Goal: Task Accomplishment & Management: Manage account settings

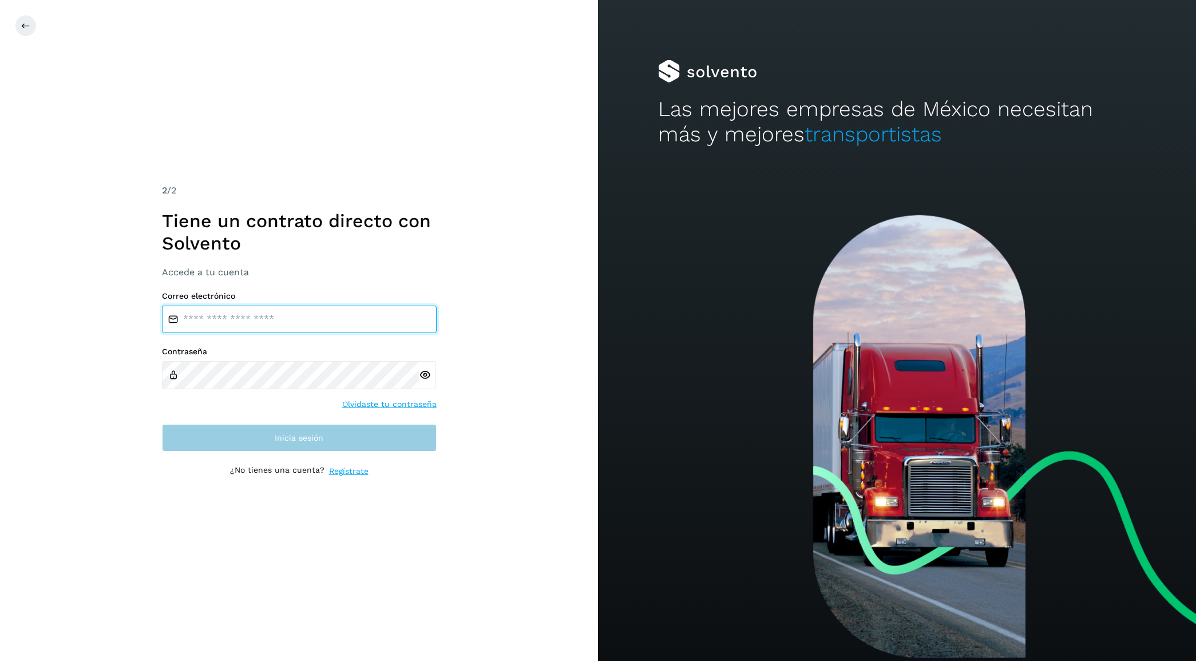
type input "**********"
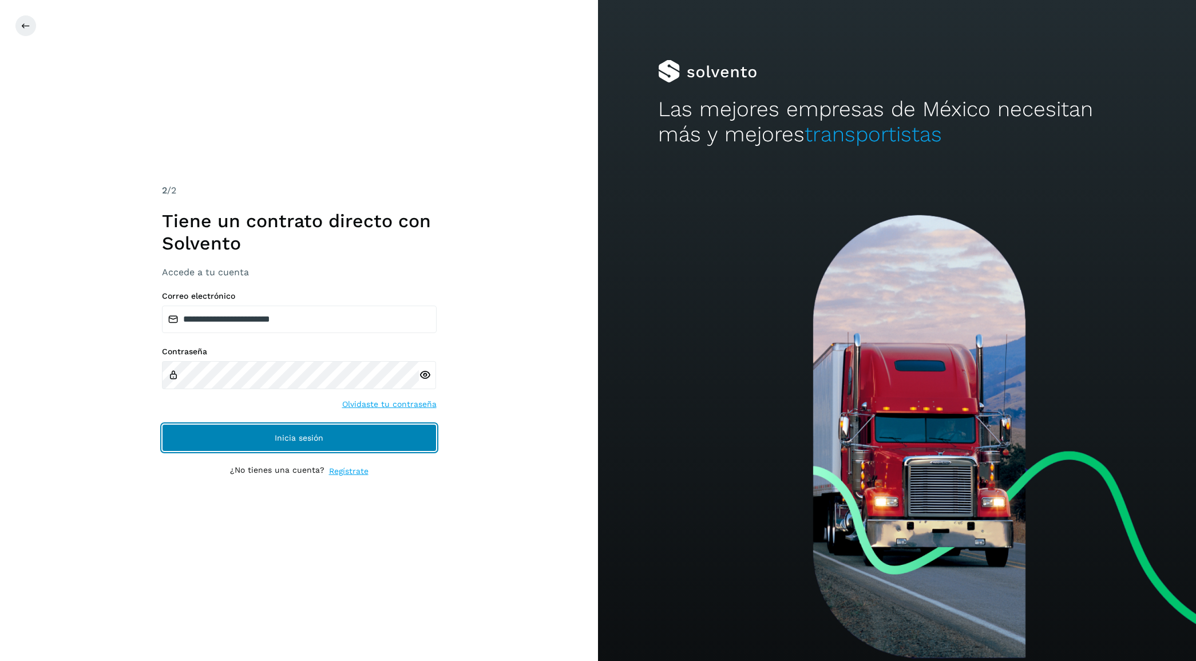
click at [267, 434] on button "Inicia sesión" at bounding box center [299, 437] width 275 height 27
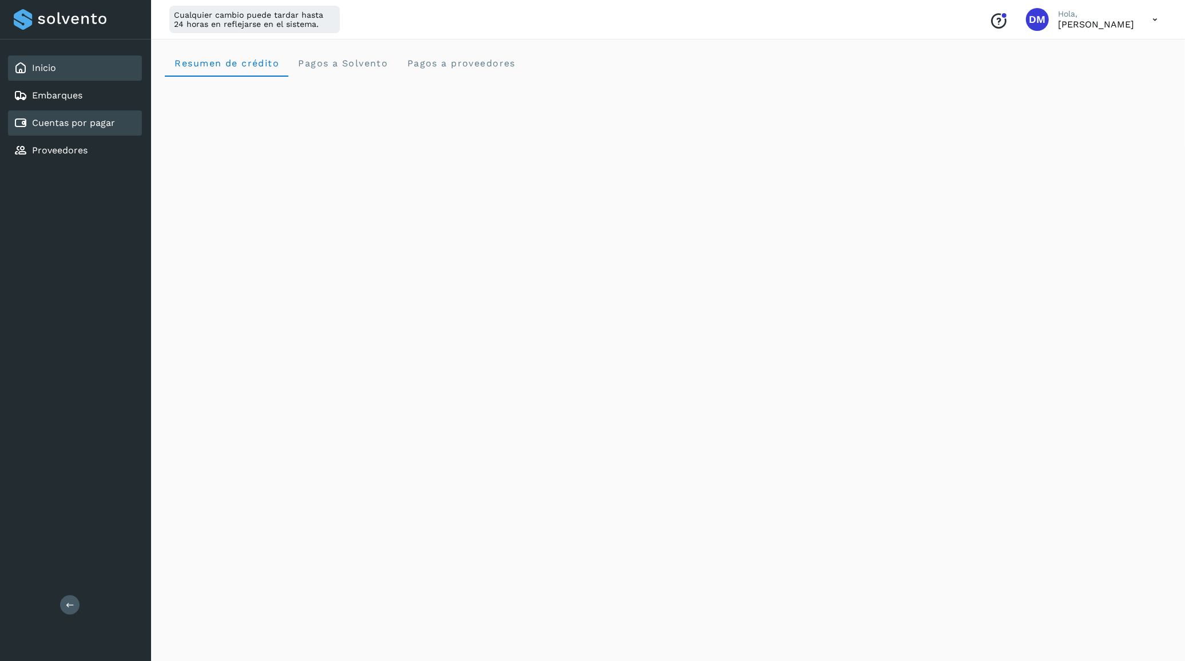
click at [67, 117] on link "Cuentas por pagar" at bounding box center [73, 122] width 83 height 11
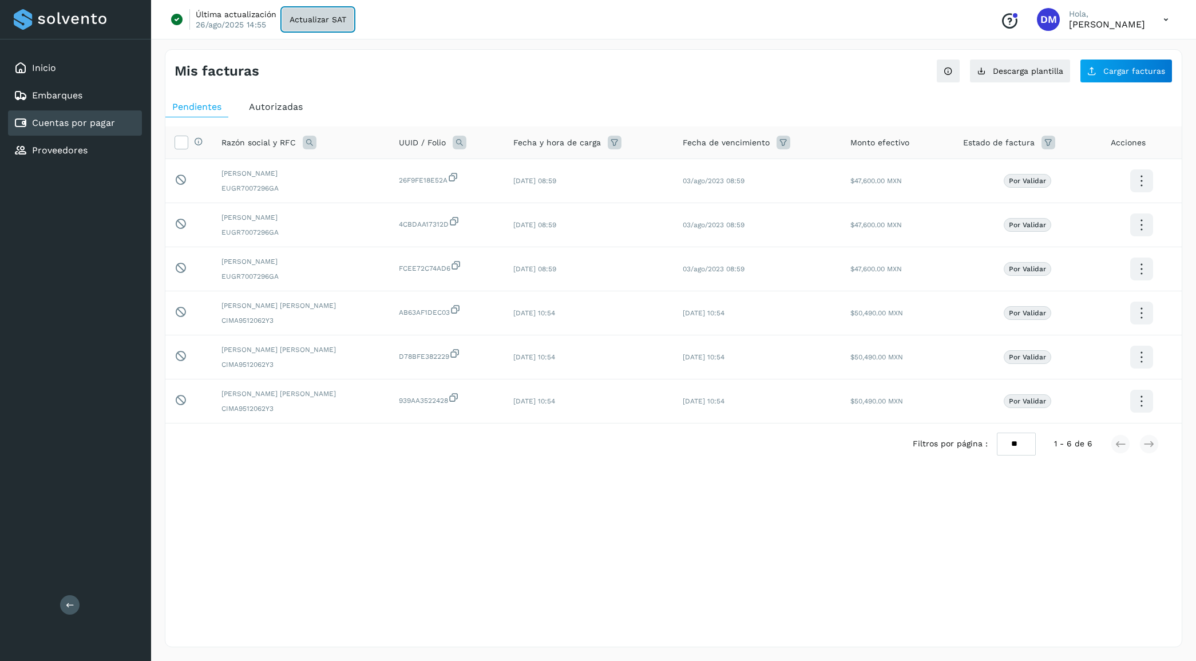
click at [330, 15] on span "Actualizar SAT" at bounding box center [318, 19] width 57 height 8
click at [83, 245] on div "Inicio Embarques Cuentas por pagar Proveedores Salir" at bounding box center [75, 330] width 151 height 661
click at [318, 548] on div "Mis facturas Ver instrucciones para cargar Facturas Descarga plantilla Cargar f…" at bounding box center [674, 348] width 1018 height 598
click at [43, 64] on link "Inicio" at bounding box center [44, 67] width 24 height 11
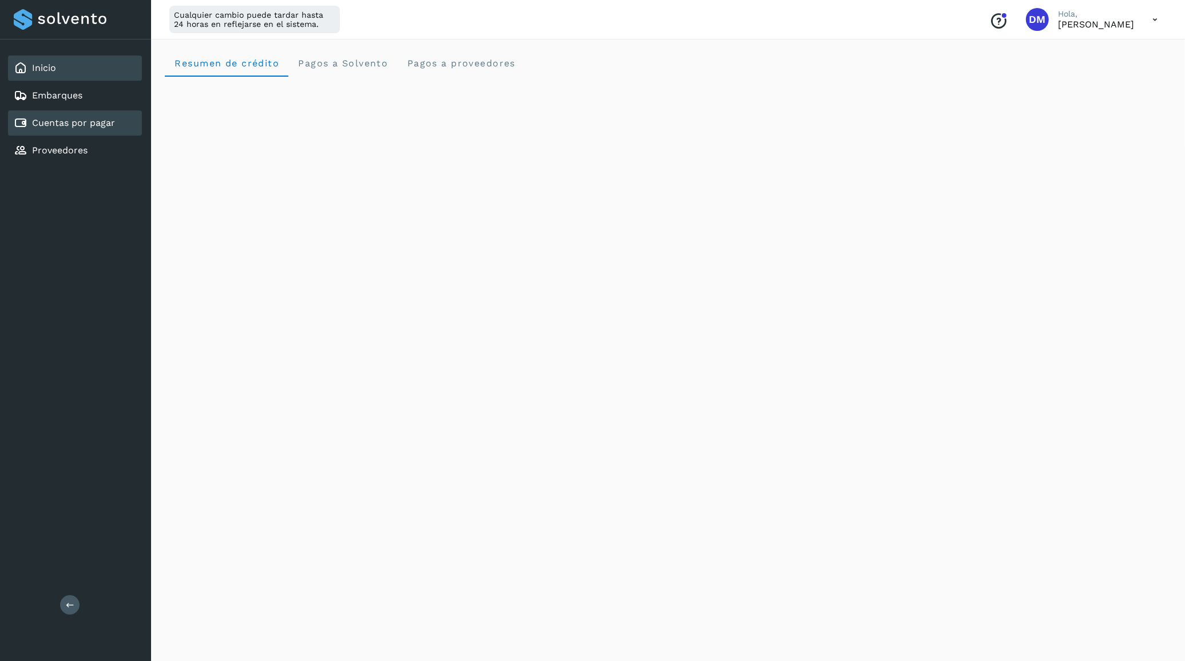
click at [50, 122] on link "Cuentas por pagar" at bounding box center [73, 122] width 83 height 11
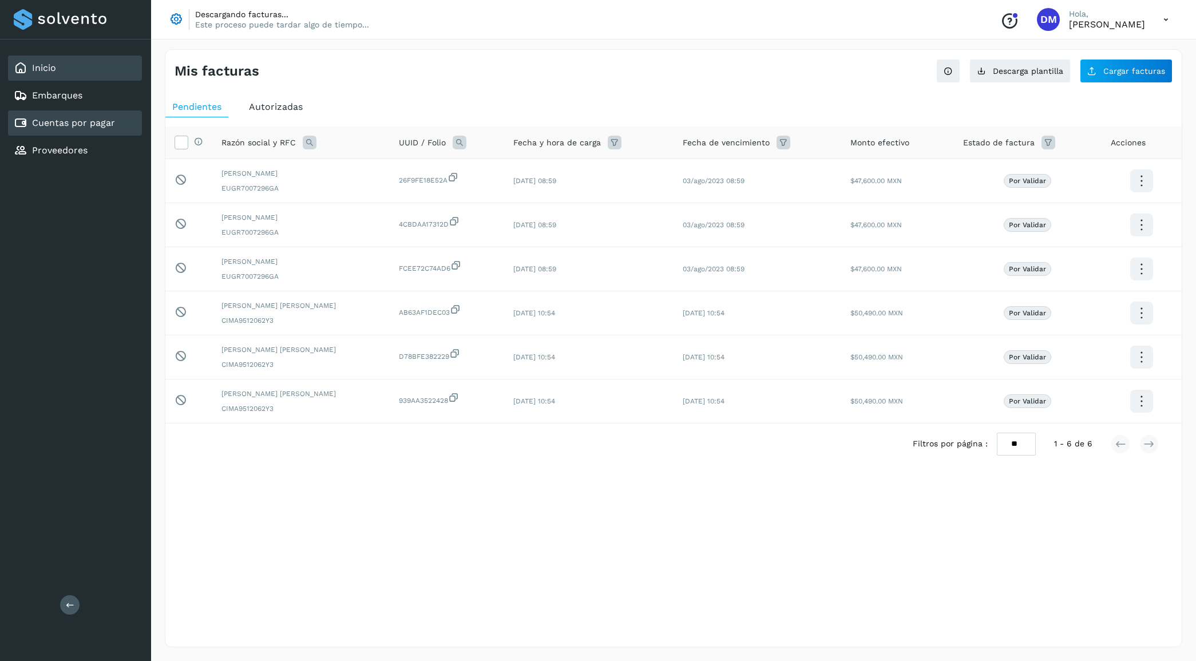
click at [50, 62] on link "Inicio" at bounding box center [44, 67] width 24 height 11
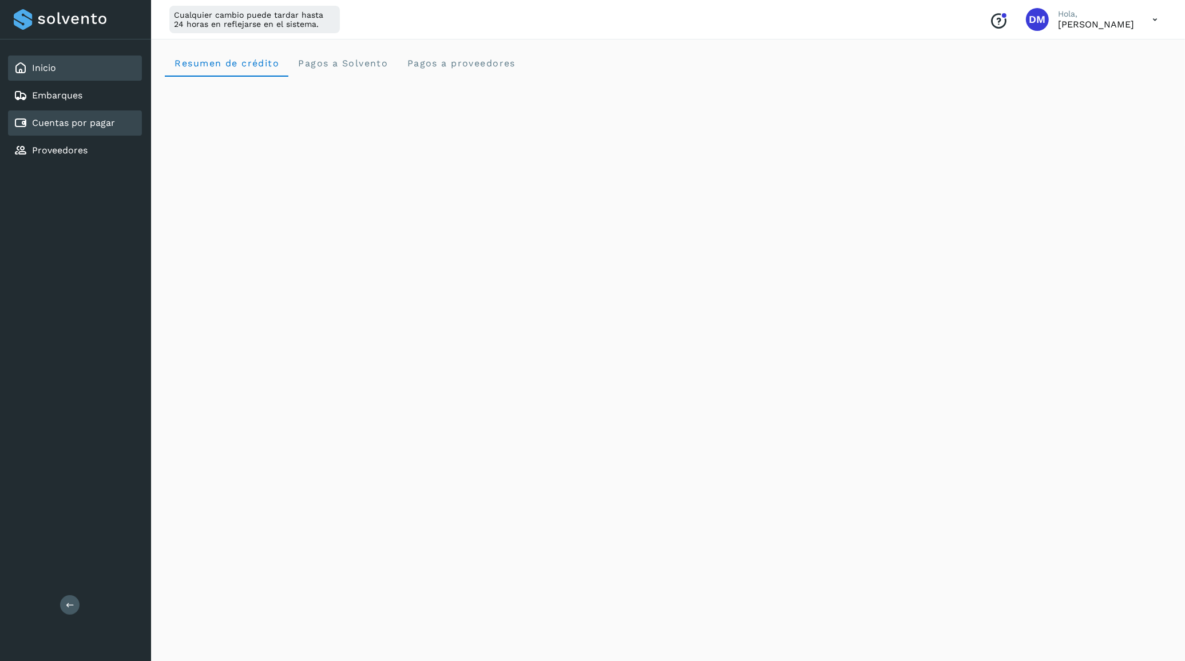
click at [94, 132] on div "Cuentas por pagar" at bounding box center [75, 122] width 134 height 25
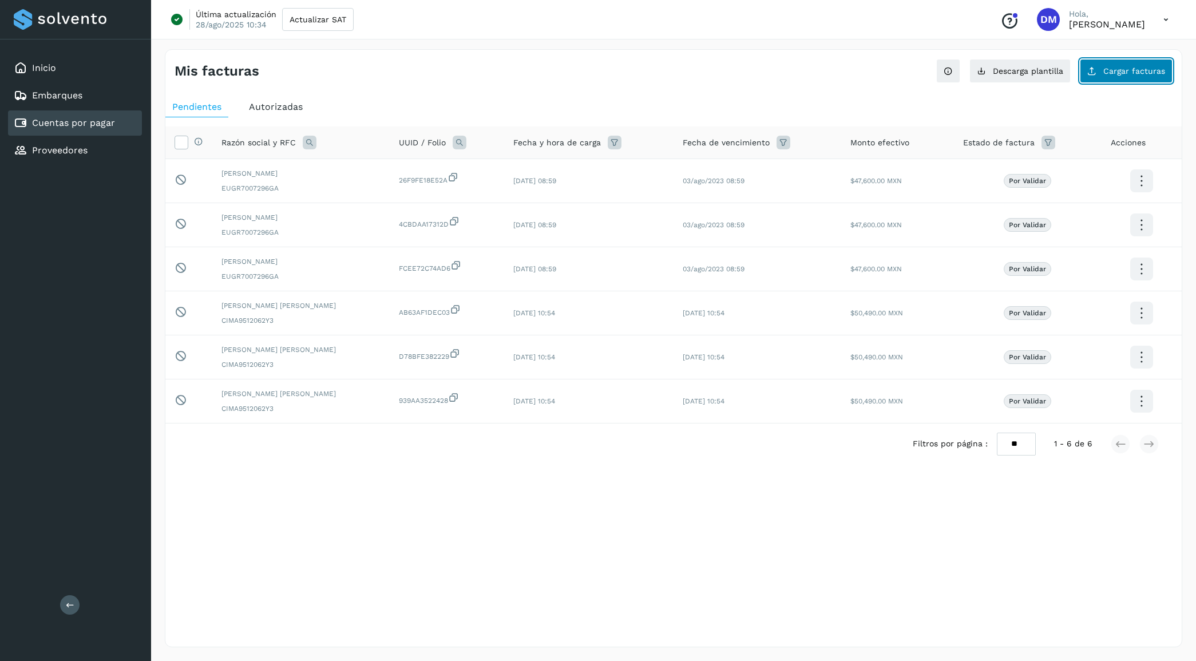
click at [1146, 72] on span "Cargar facturas" at bounding box center [1134, 71] width 62 height 8
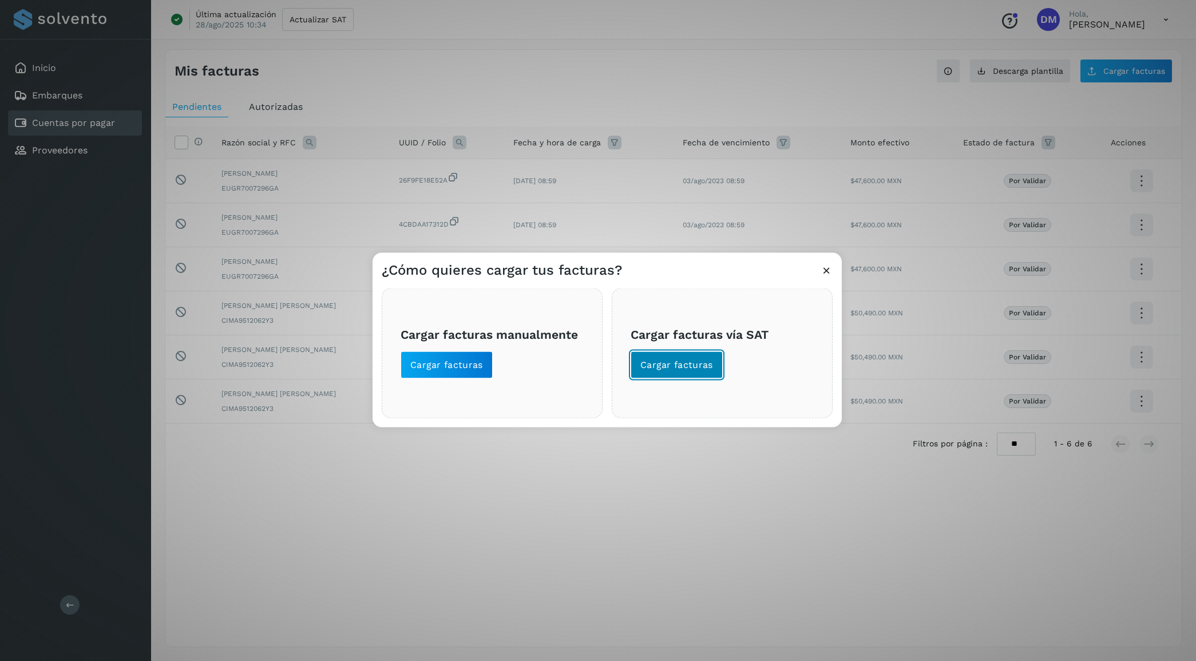
click at [699, 365] on span "Cargar facturas" at bounding box center [676, 364] width 73 height 13
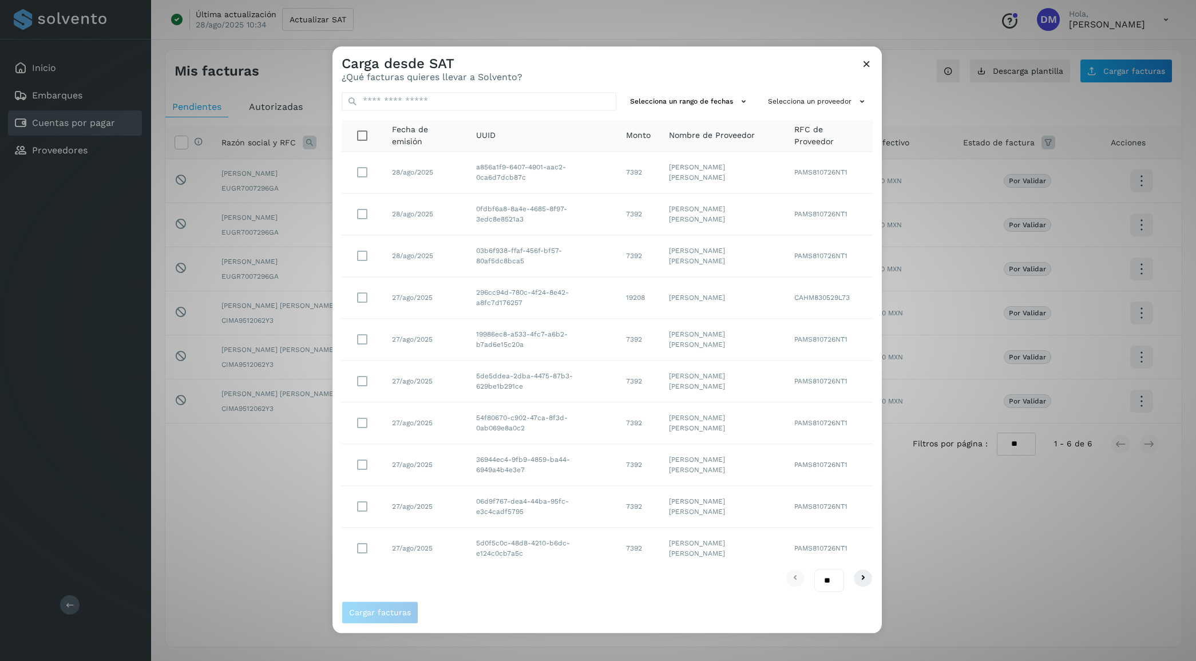
click at [825, 573] on select "** ** **" at bounding box center [829, 580] width 30 height 22
select select "**"
click at [814, 569] on select "** ** **" at bounding box center [829, 580] width 30 height 22
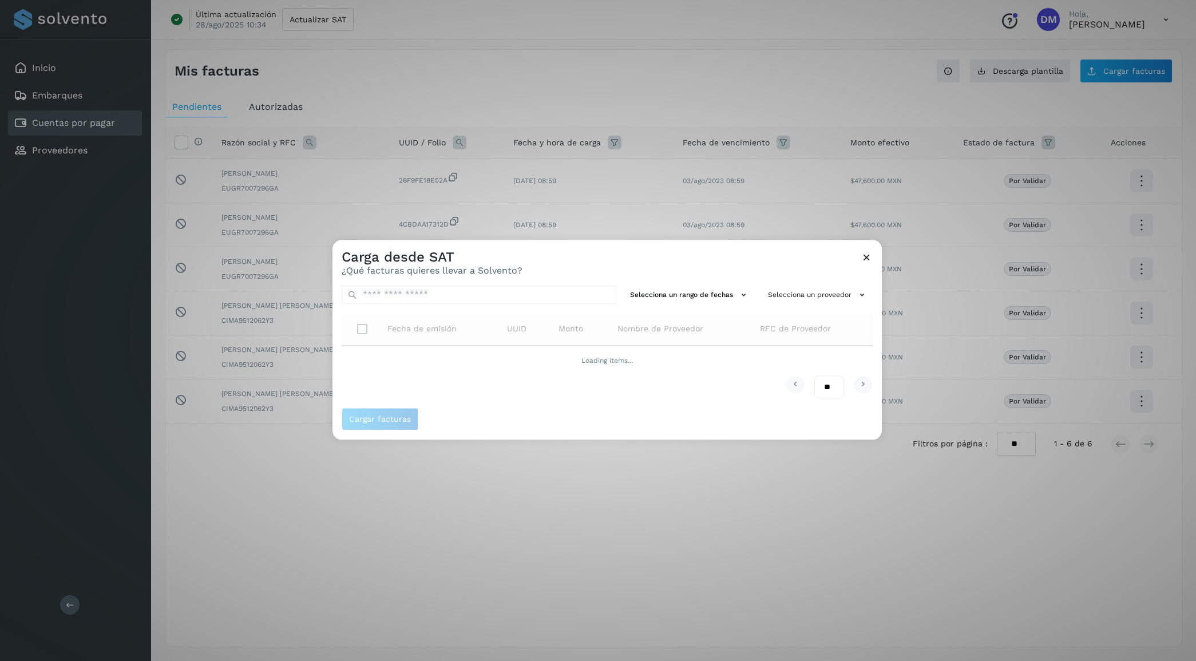
click at [727, 248] on div "Carga desde SAT ¿Qué facturas quieres llevar a Solvento?" at bounding box center [607, 258] width 549 height 37
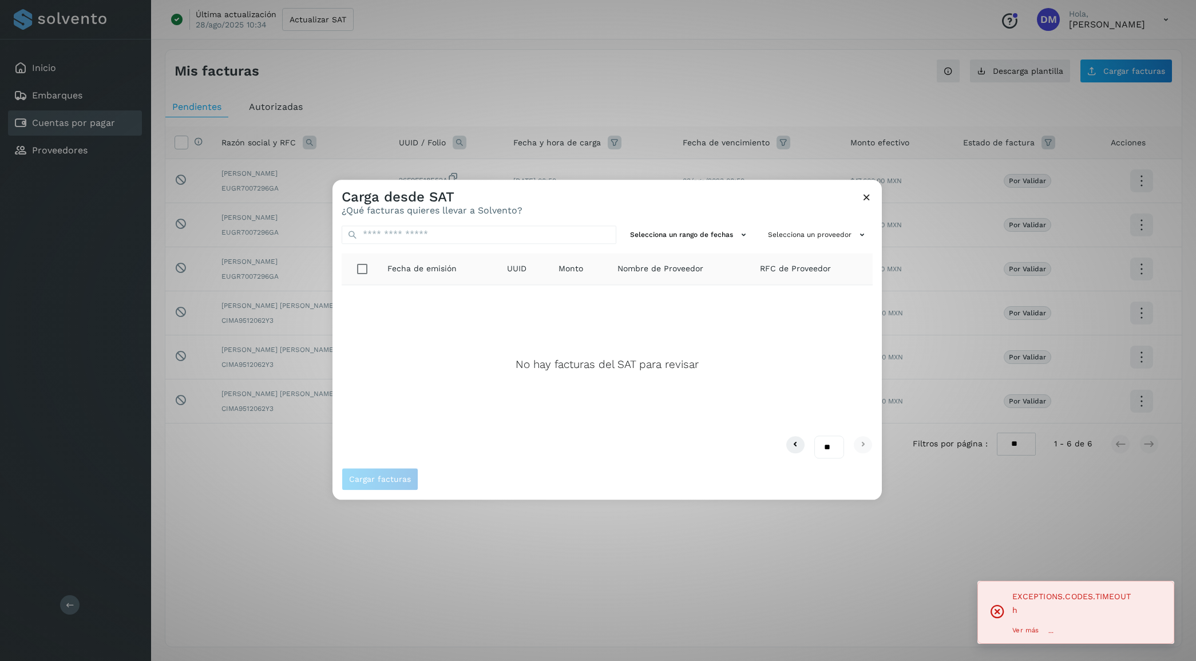
click at [874, 196] on div "Carga desde SAT ¿Qué facturas quieres llevar a Solvento?" at bounding box center [607, 198] width 549 height 37
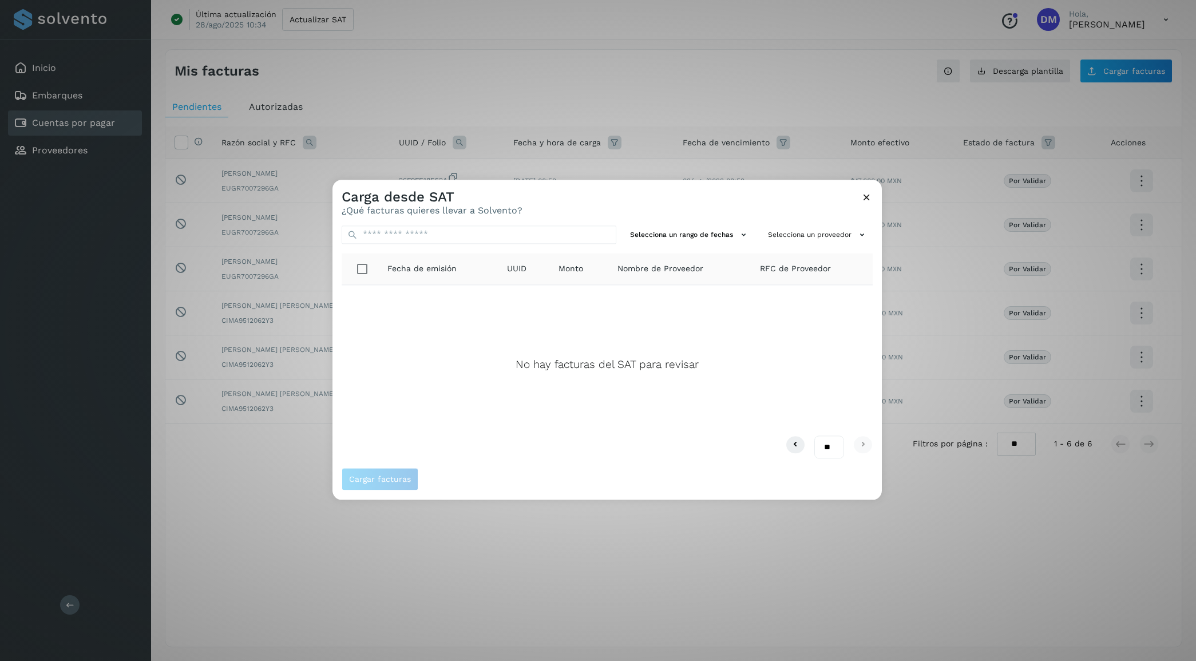
click at [867, 198] on icon at bounding box center [867, 197] width 12 height 12
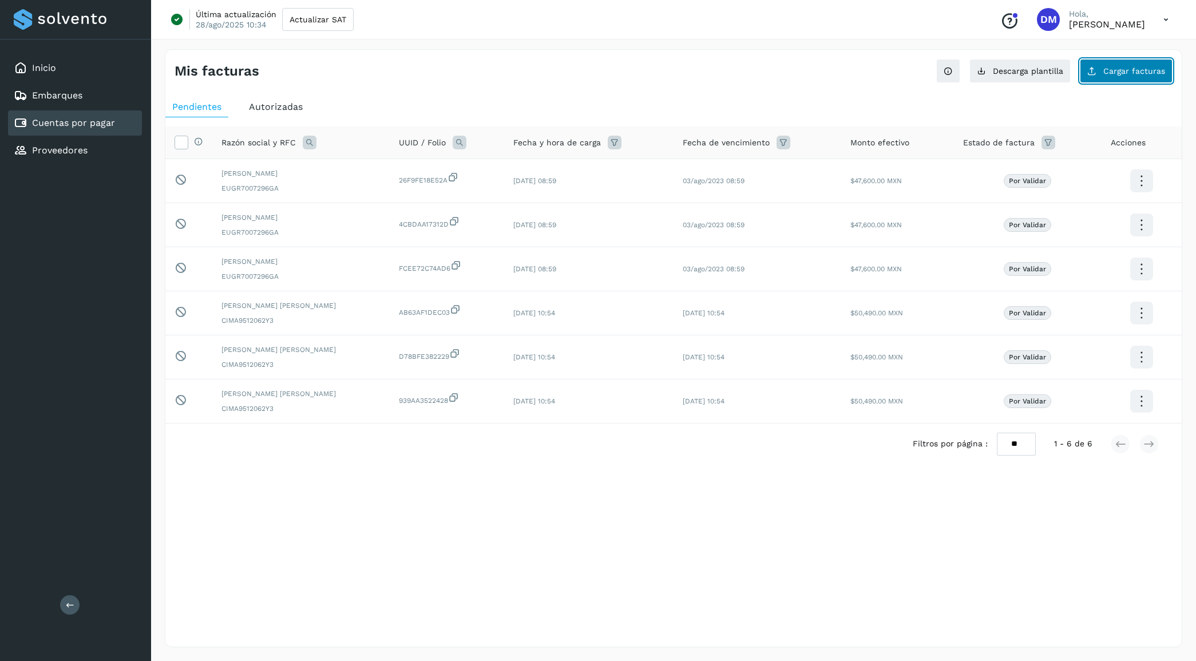
click at [1133, 72] on span "Cargar facturas" at bounding box center [1134, 71] width 62 height 8
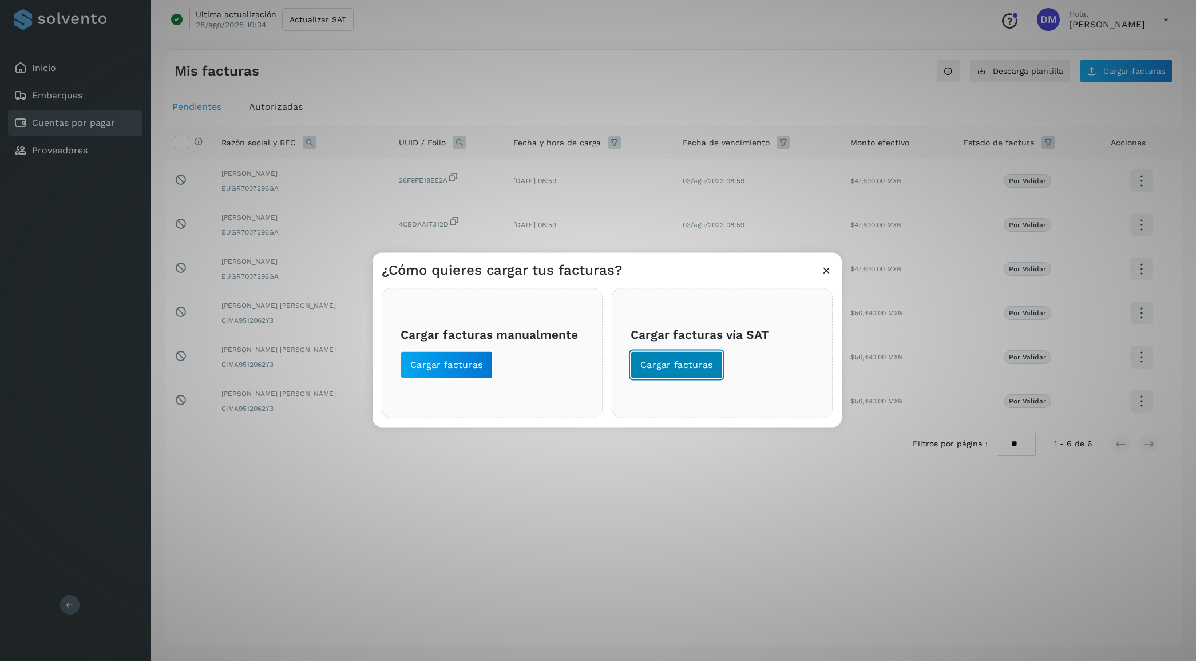
click at [661, 362] on span "Cargar facturas" at bounding box center [676, 364] width 73 height 13
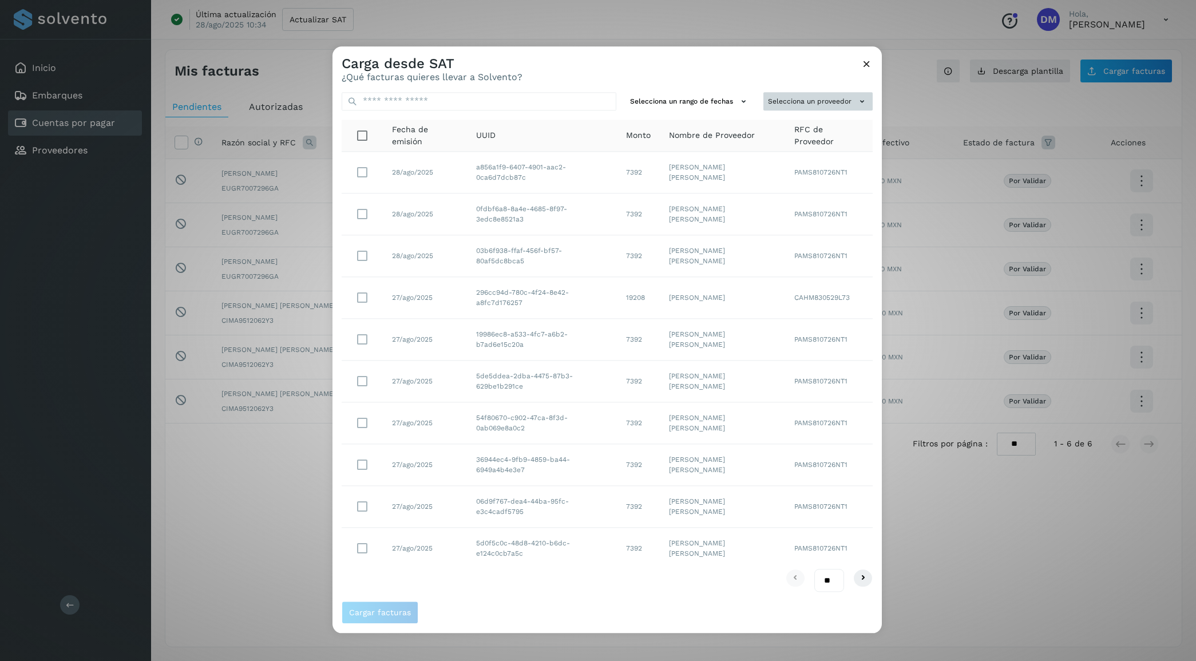
click at [797, 104] on button "Selecciona un proveedor" at bounding box center [817, 101] width 109 height 19
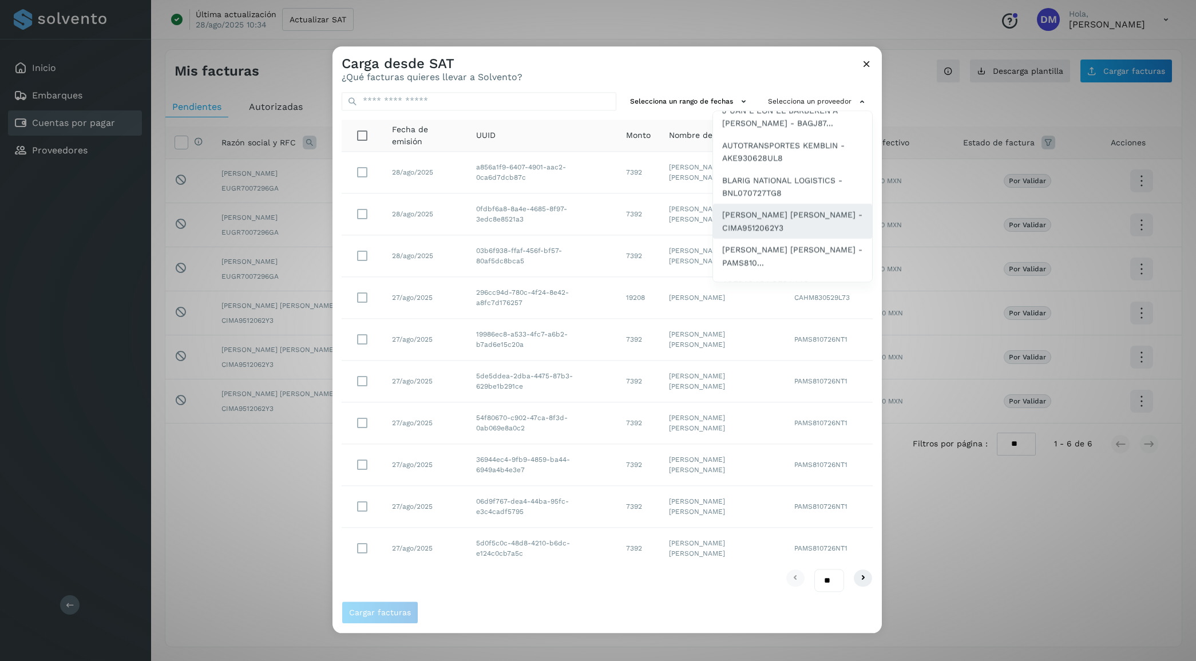
scroll to position [143, 0]
click at [757, 176] on span "[PERSON_NAME] [PERSON_NAME] - PAMS810..." at bounding box center [792, 185] width 141 height 26
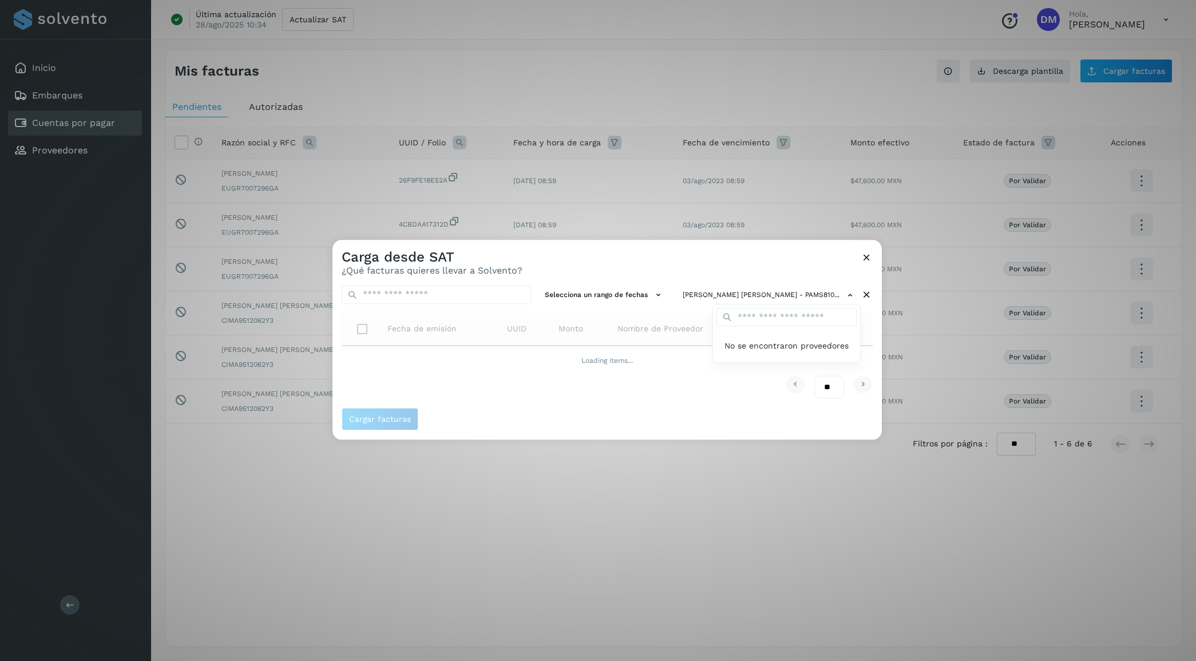
scroll to position [0, 0]
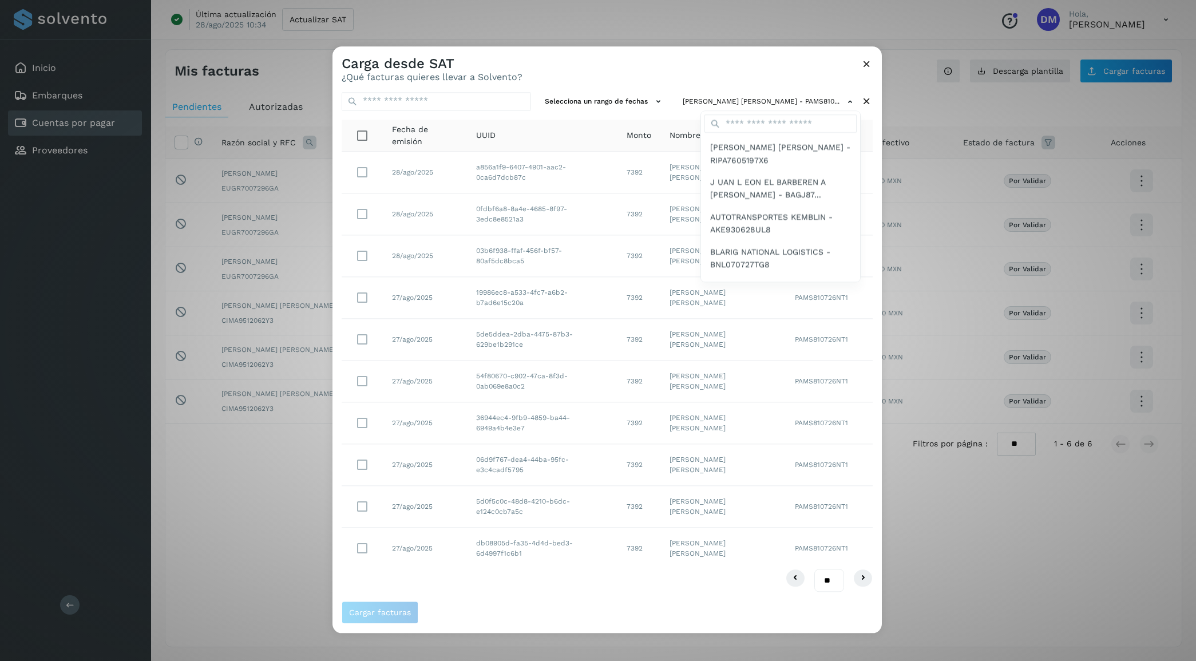
click at [701, 65] on div at bounding box center [931, 376] width 1196 height 661
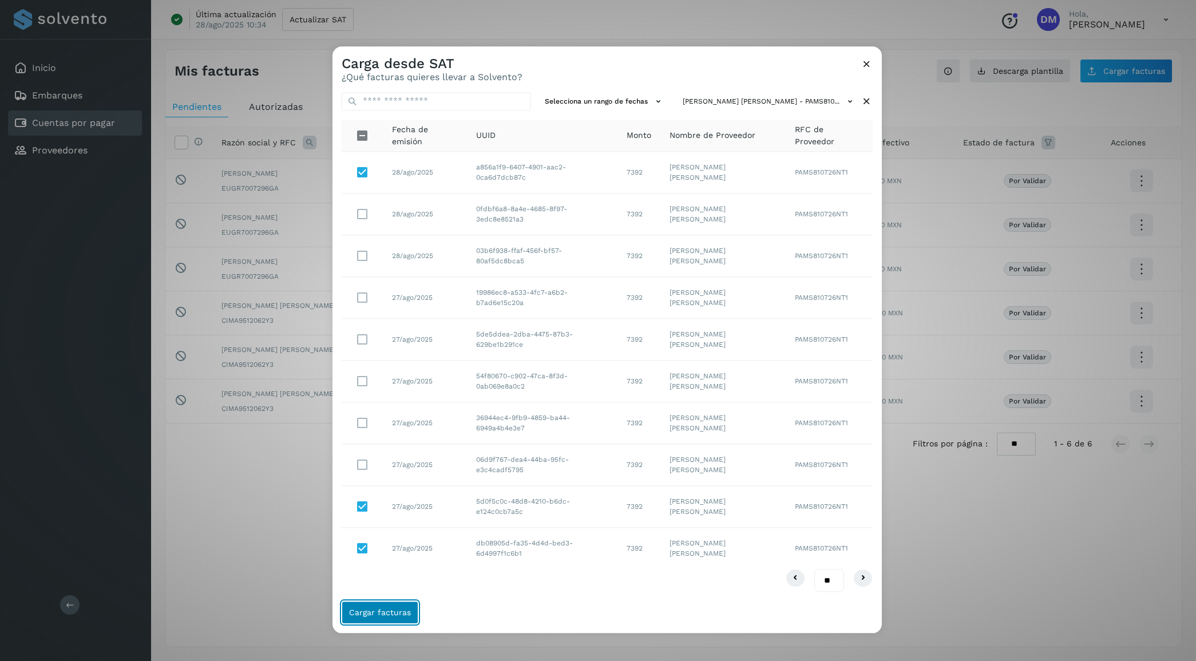
click at [375, 610] on span "Cargar facturas" at bounding box center [380, 612] width 62 height 8
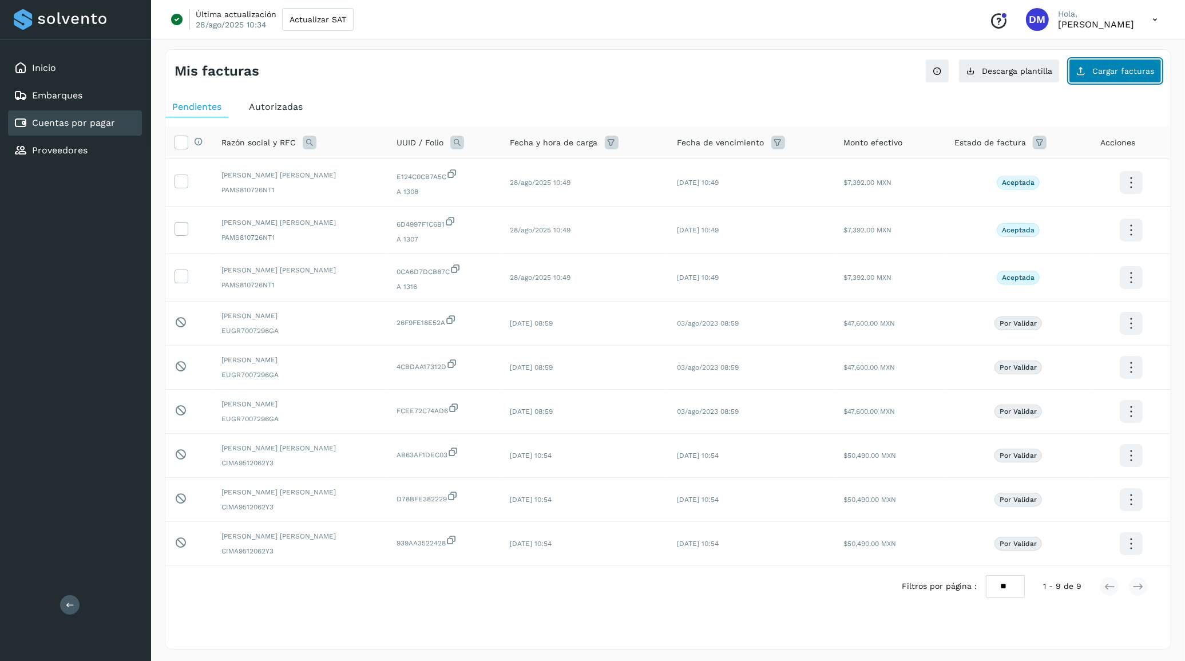
click at [1121, 70] on span "Cargar facturas" at bounding box center [1124, 71] width 62 height 8
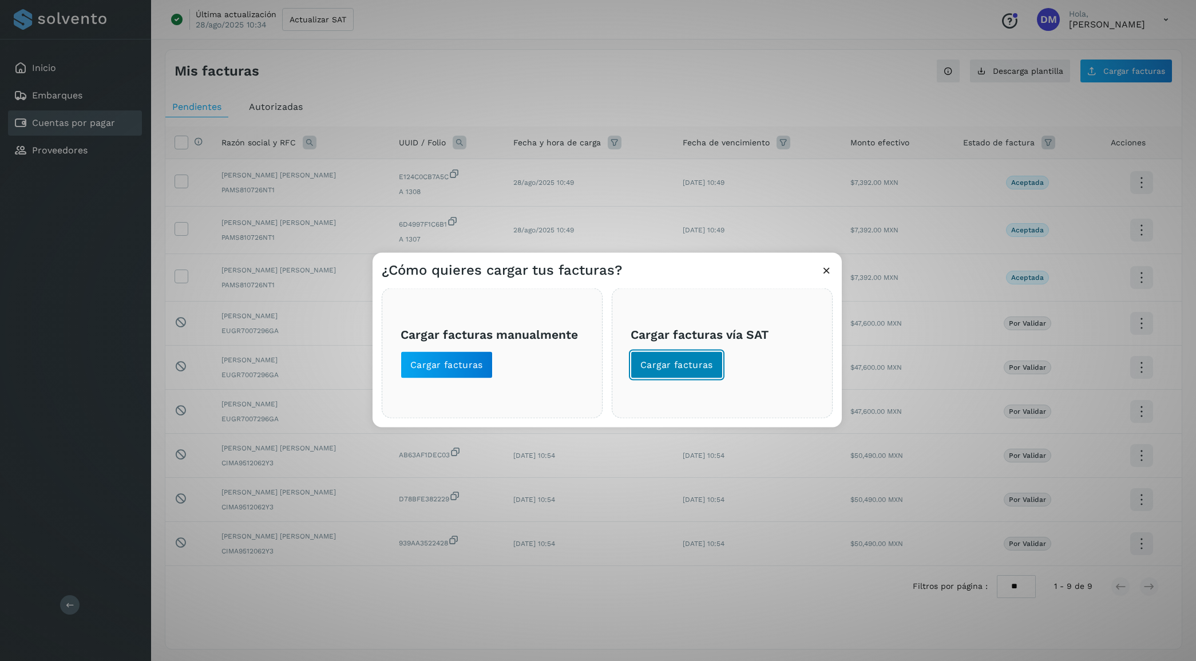
click at [691, 362] on span "Cargar facturas" at bounding box center [676, 364] width 73 height 13
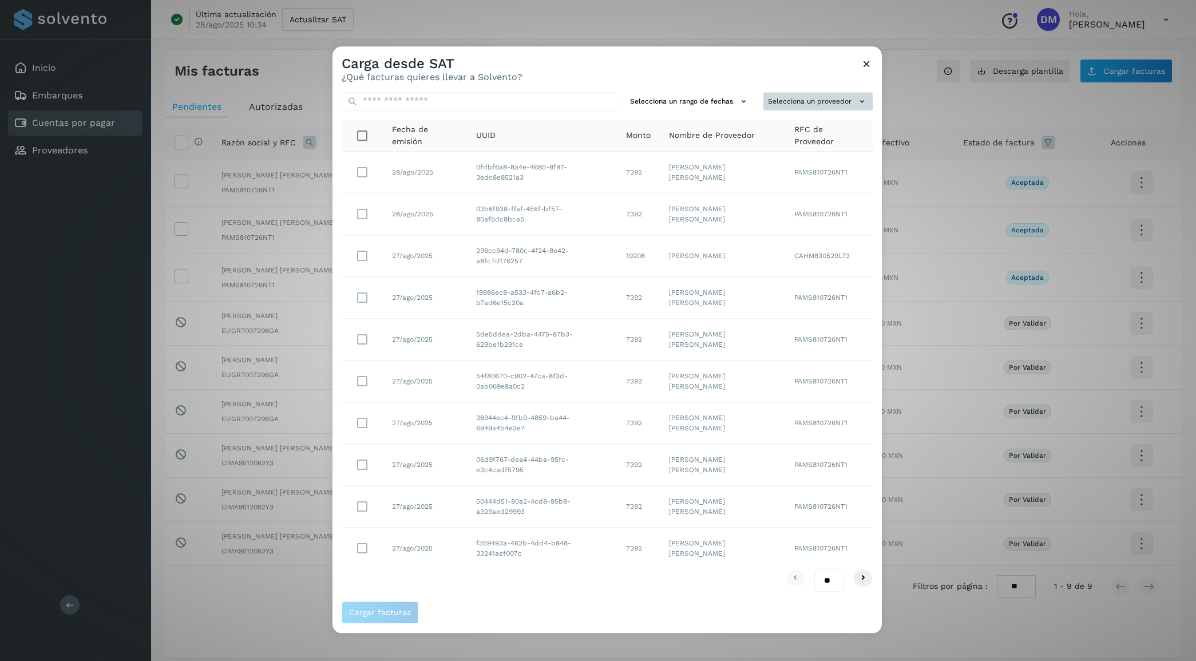
click at [785, 98] on button "Selecciona un proveedor" at bounding box center [817, 101] width 109 height 19
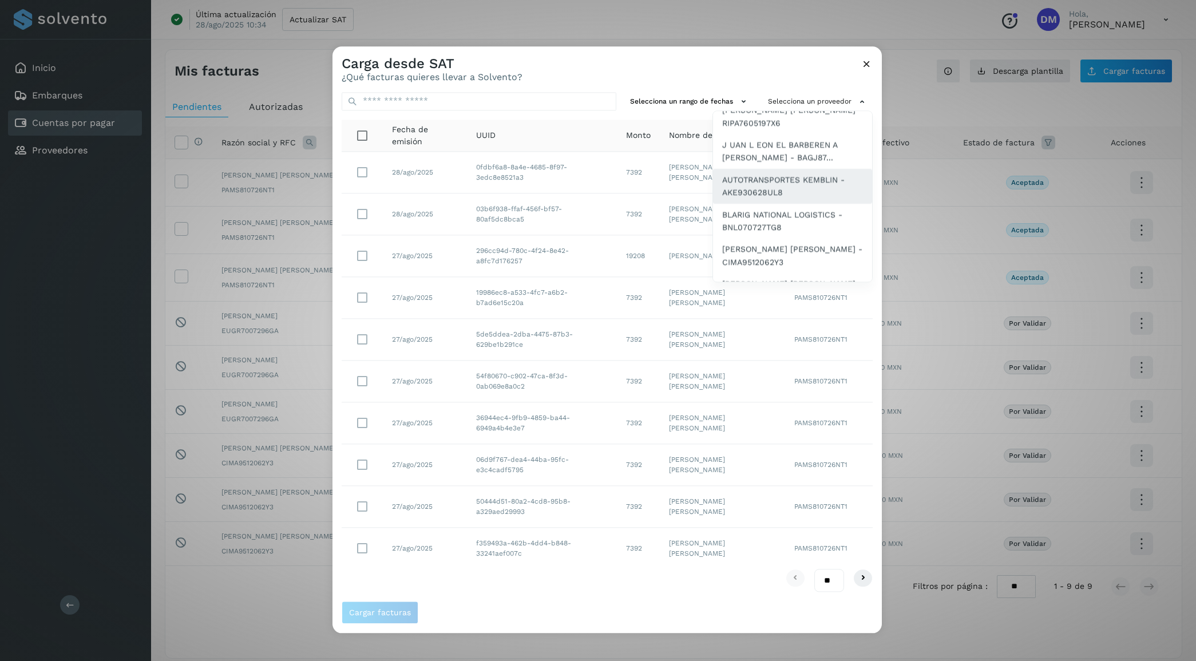
scroll to position [72, 0]
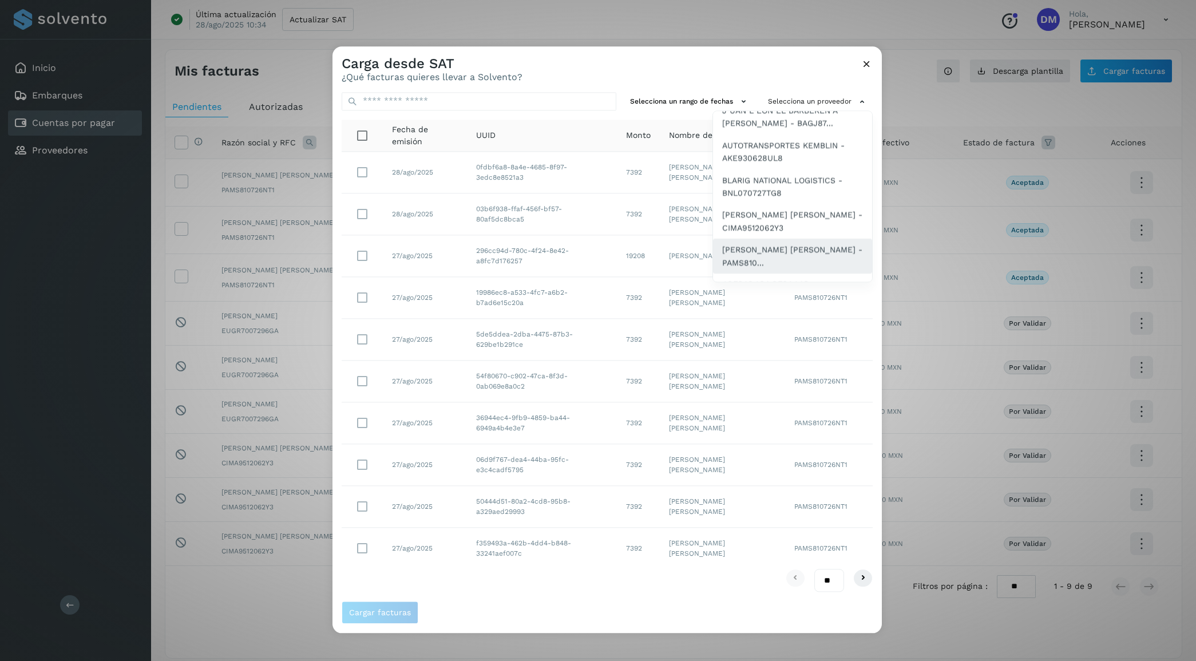
click at [765, 250] on span "[PERSON_NAME] [PERSON_NAME] - PAMS810..." at bounding box center [792, 257] width 141 height 26
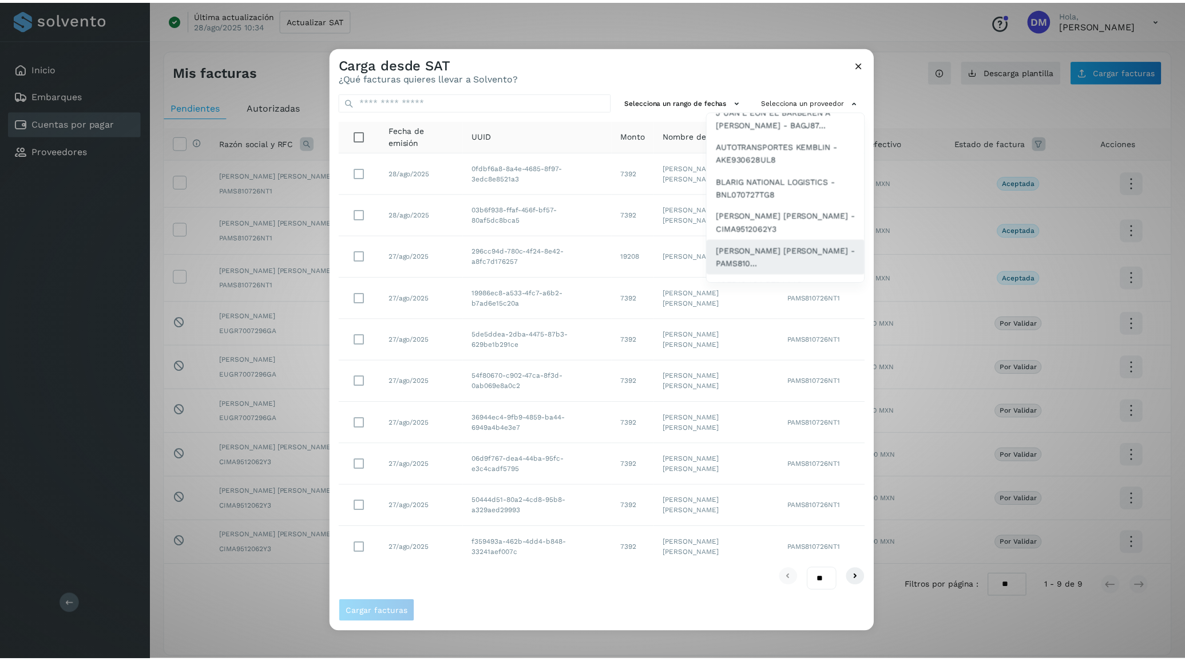
scroll to position [0, 0]
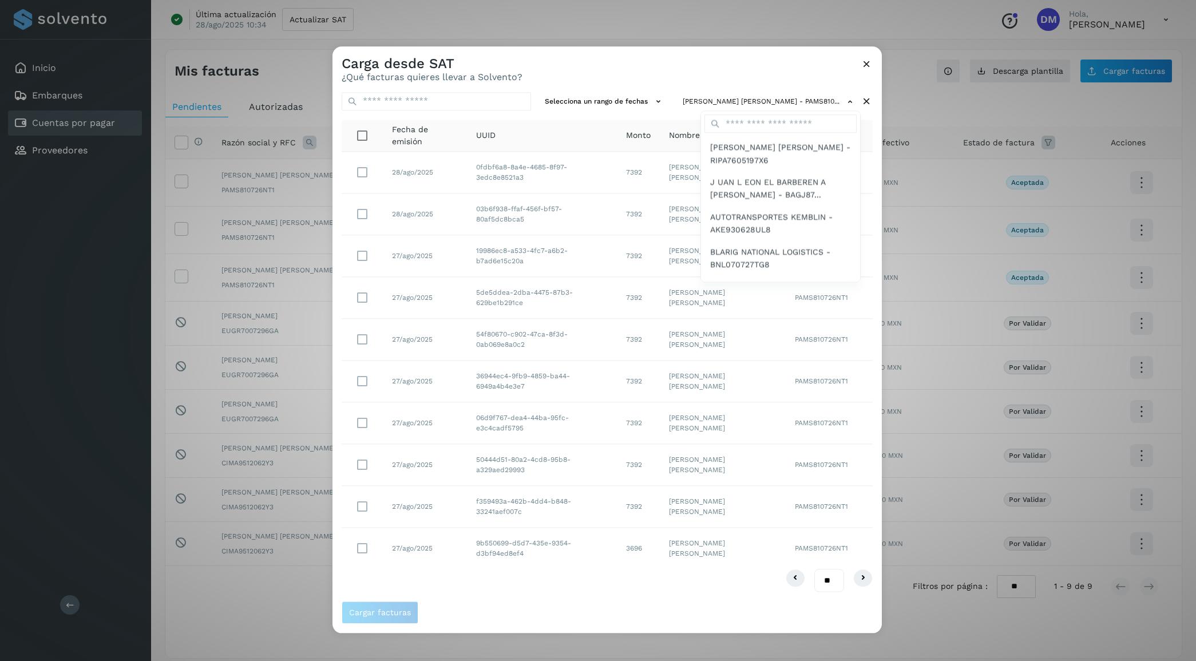
click at [617, 67] on div at bounding box center [931, 376] width 1196 height 661
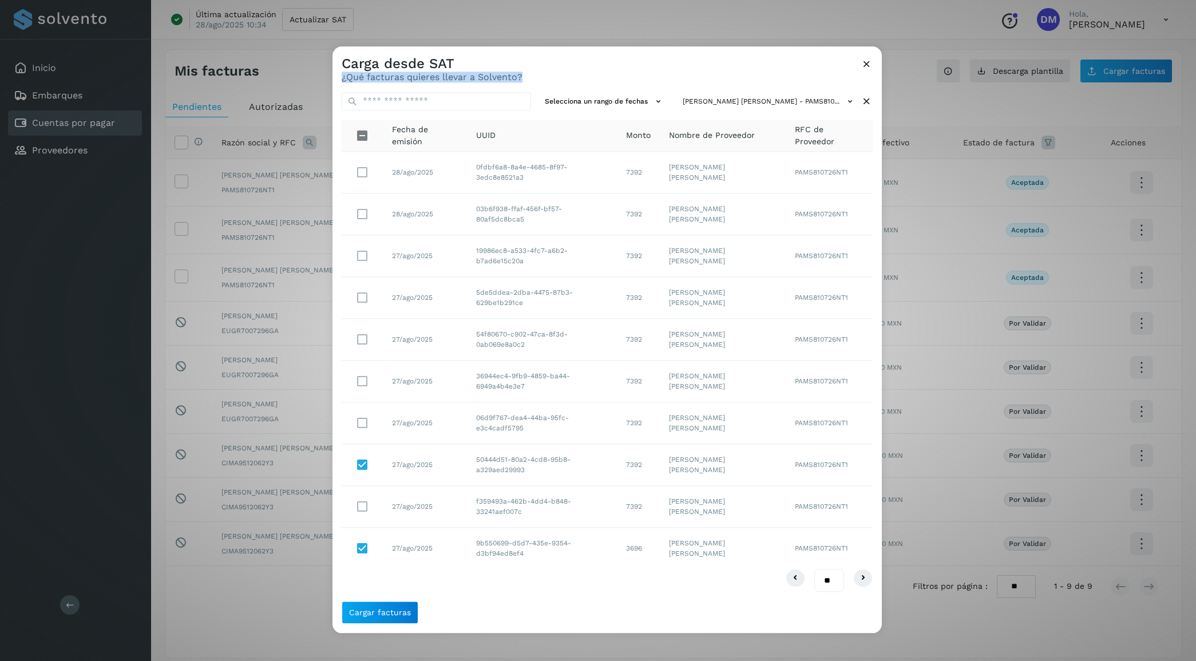
drag, startPoint x: 567, startPoint y: 58, endPoint x: 707, endPoint y: 76, distance: 141.9
click at [707, 76] on div "Carga desde SAT ¿Qué facturas quieres llevar a Solvento?" at bounding box center [607, 64] width 549 height 37
drag, startPoint x: 707, startPoint y: 76, endPoint x: 637, endPoint y: 61, distance: 71.9
click at [637, 61] on div "Carga desde SAT ¿Qué facturas quieres llevar a Solvento?" at bounding box center [607, 64] width 549 height 37
click at [384, 616] on span "Cargar facturas" at bounding box center [380, 612] width 62 height 8
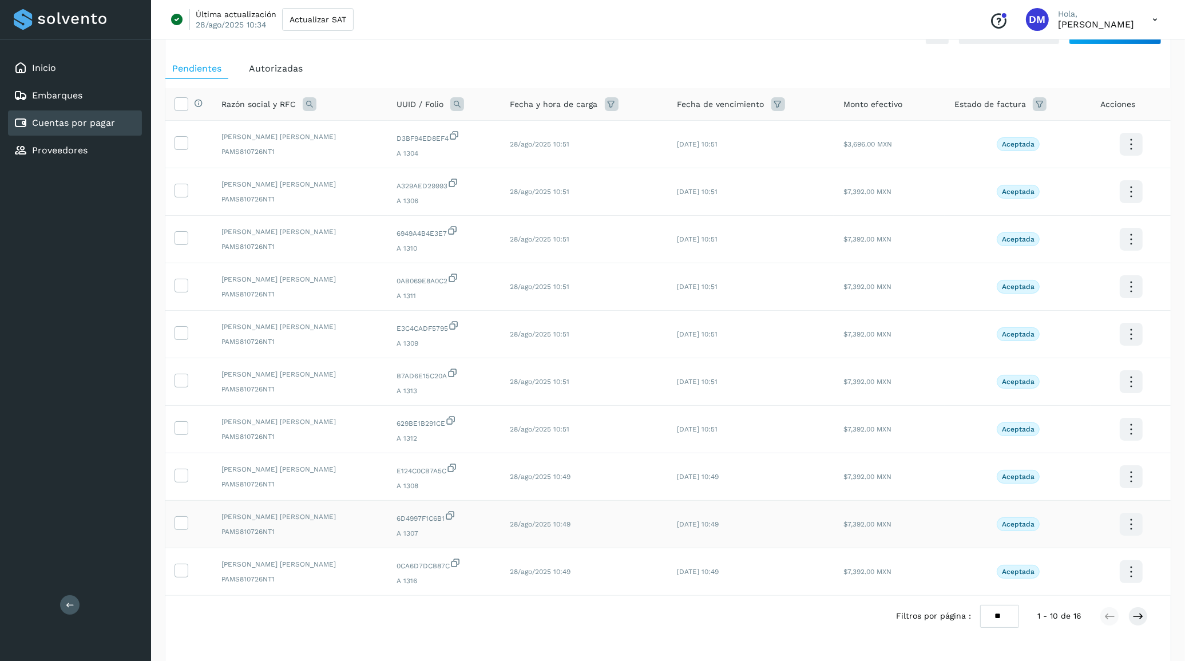
scroll to position [73, 0]
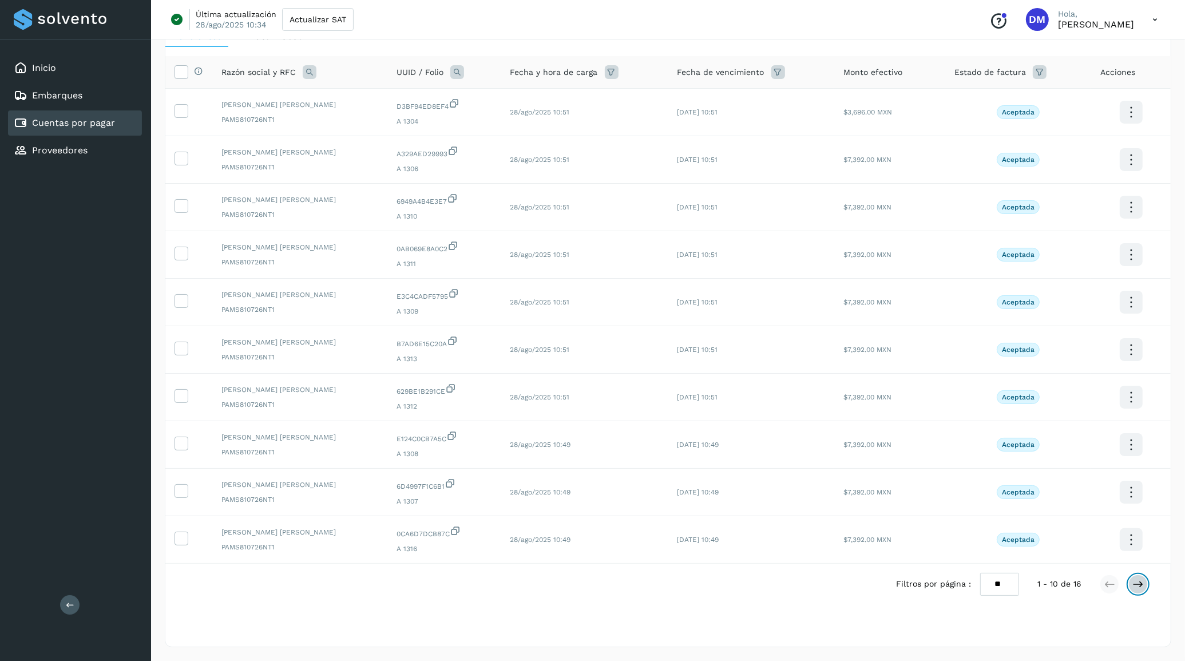
click at [1140, 585] on icon at bounding box center [1138, 584] width 11 height 11
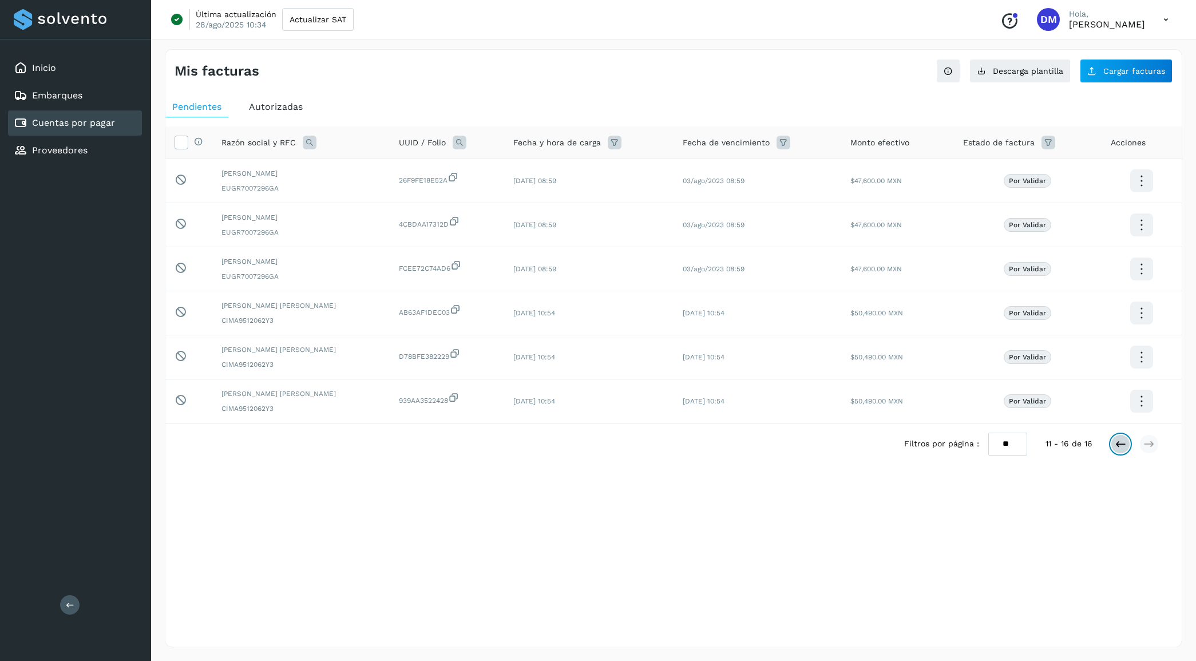
click at [1122, 444] on icon at bounding box center [1120, 443] width 11 height 11
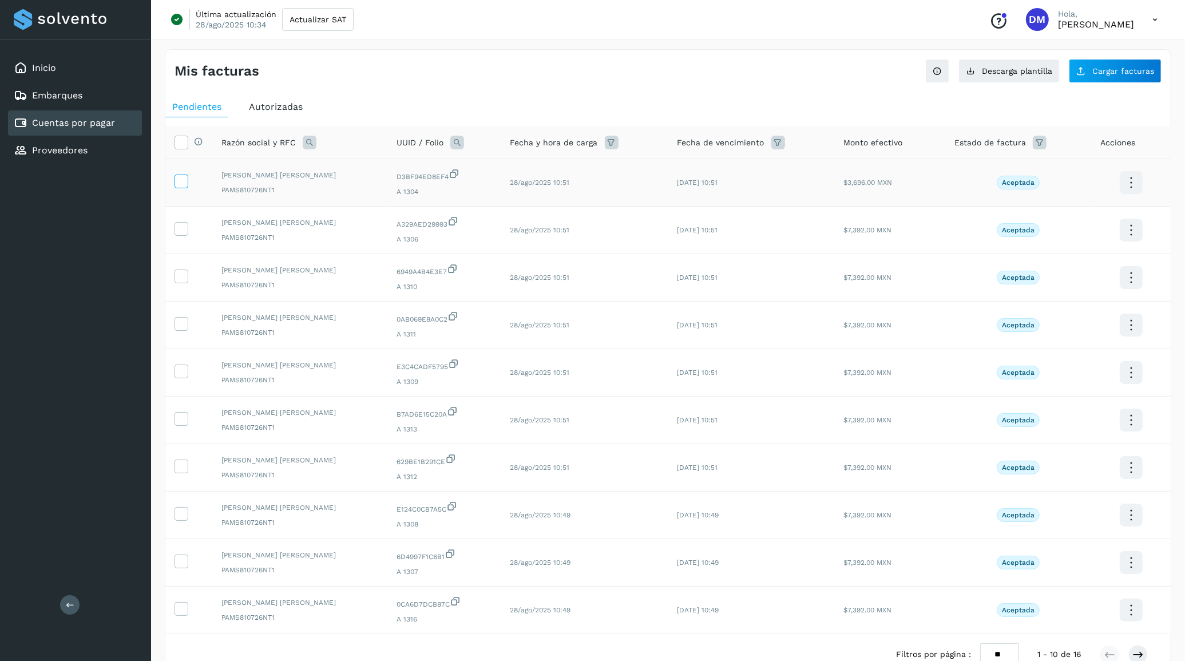
click at [179, 183] on icon at bounding box center [181, 181] width 12 height 12
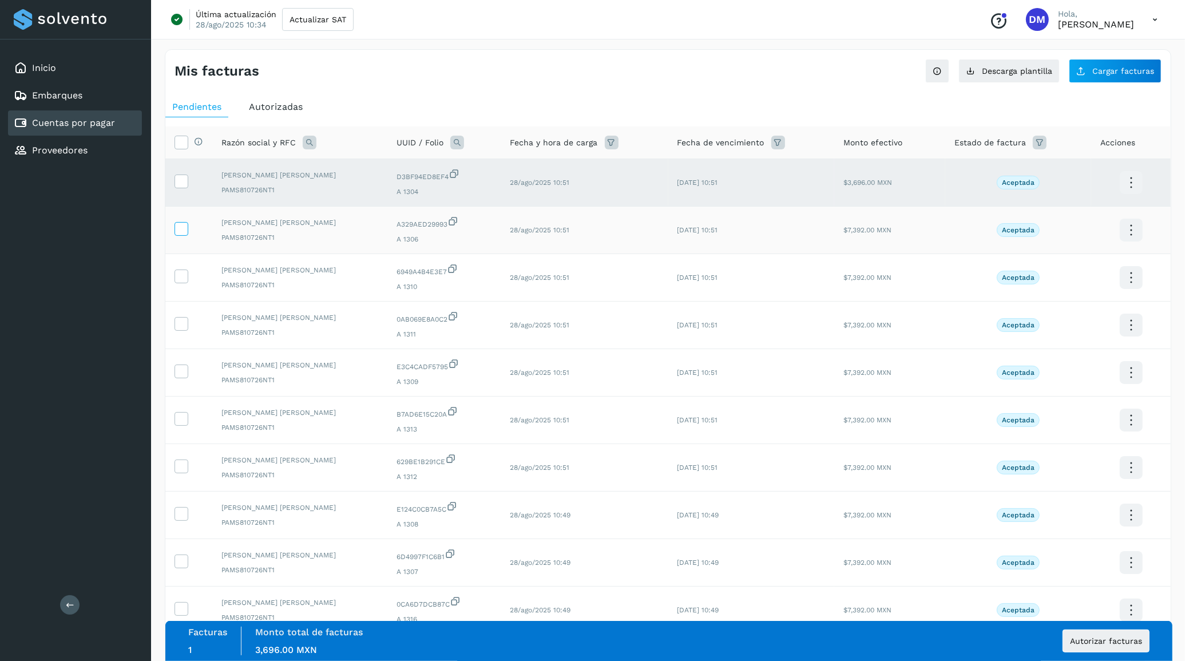
click at [181, 226] on icon at bounding box center [181, 228] width 12 height 12
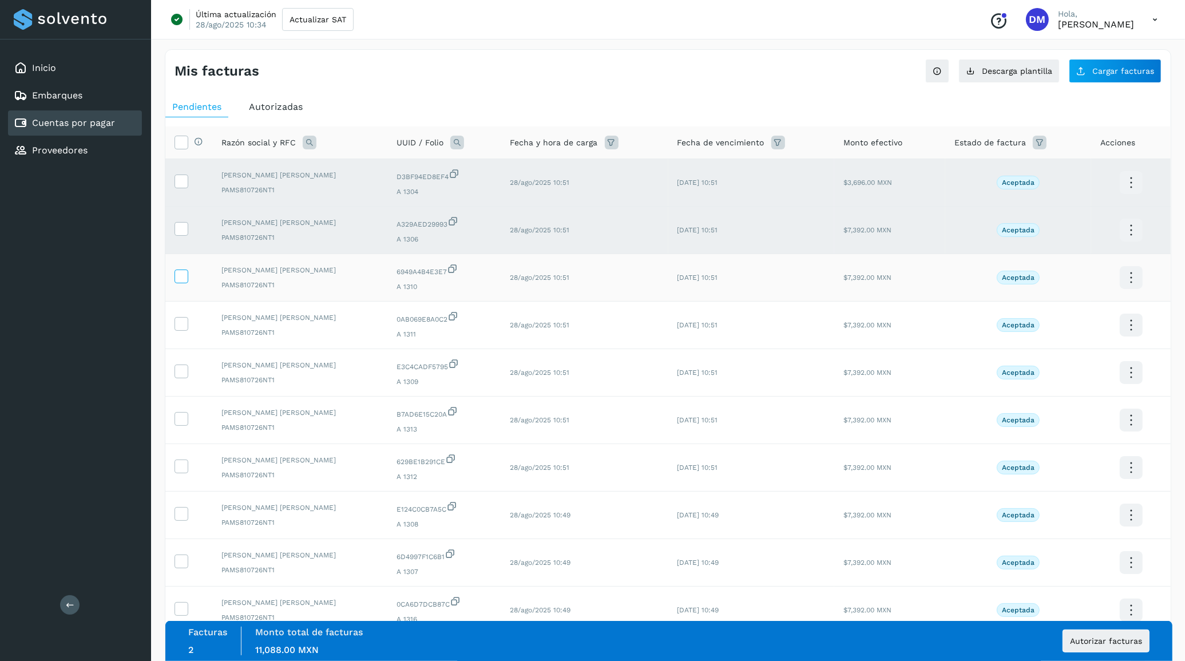
click at [178, 281] on icon at bounding box center [181, 276] width 12 height 12
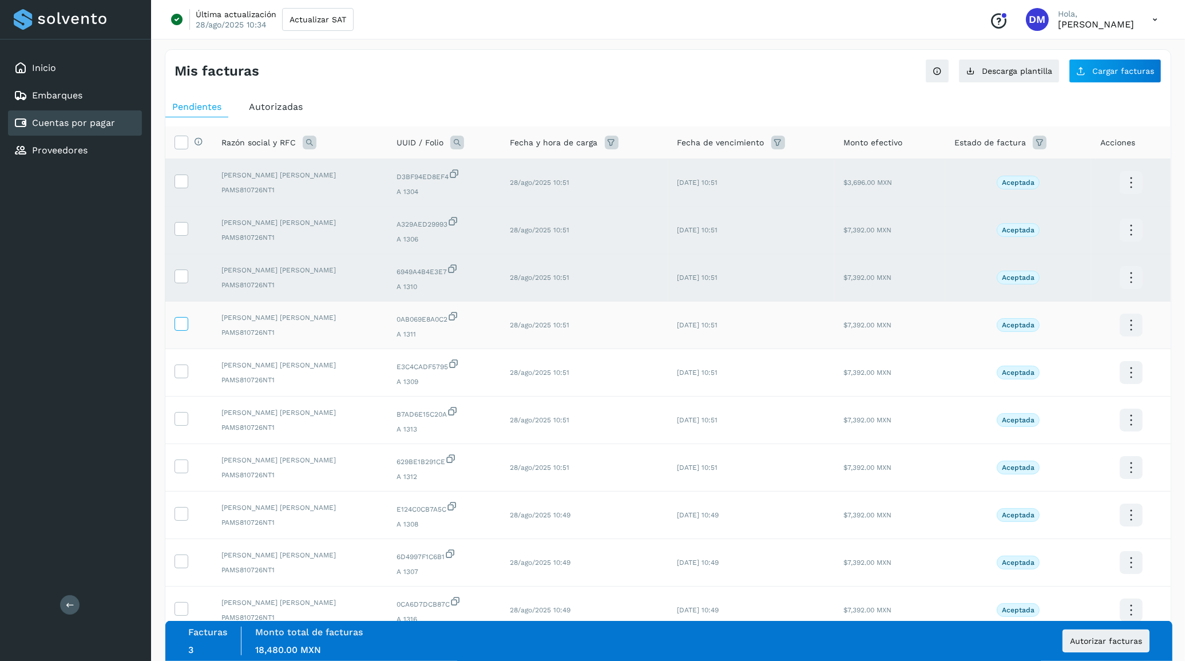
click at [182, 320] on icon at bounding box center [181, 323] width 12 height 12
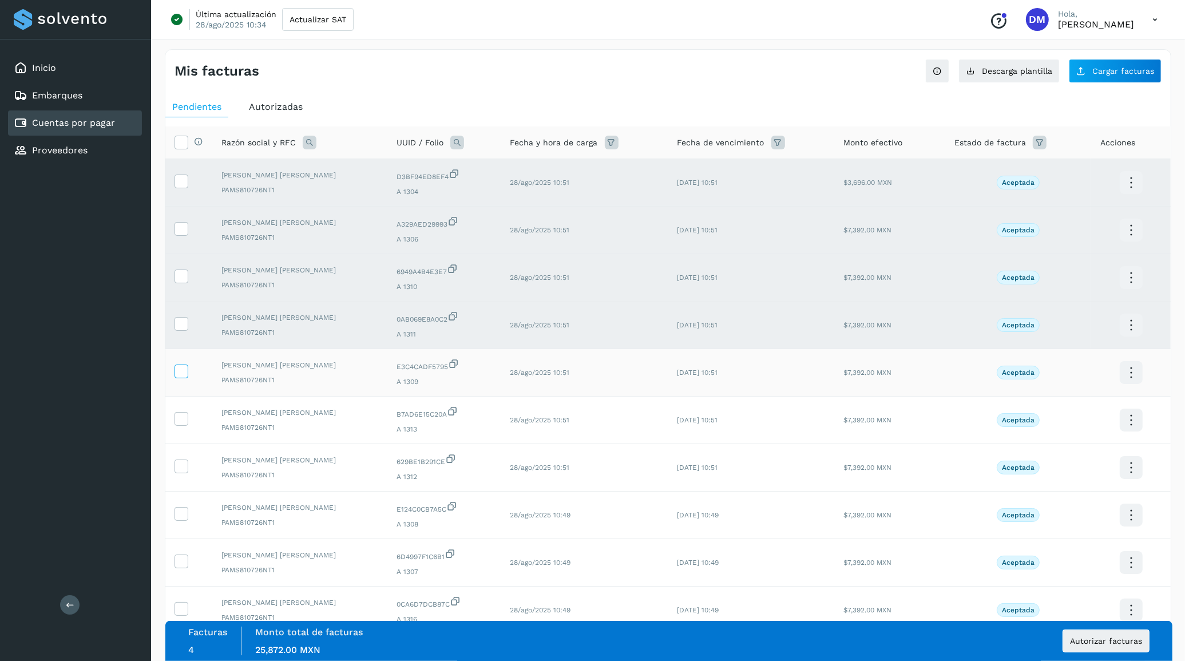
click at [182, 377] on icon at bounding box center [181, 371] width 12 height 12
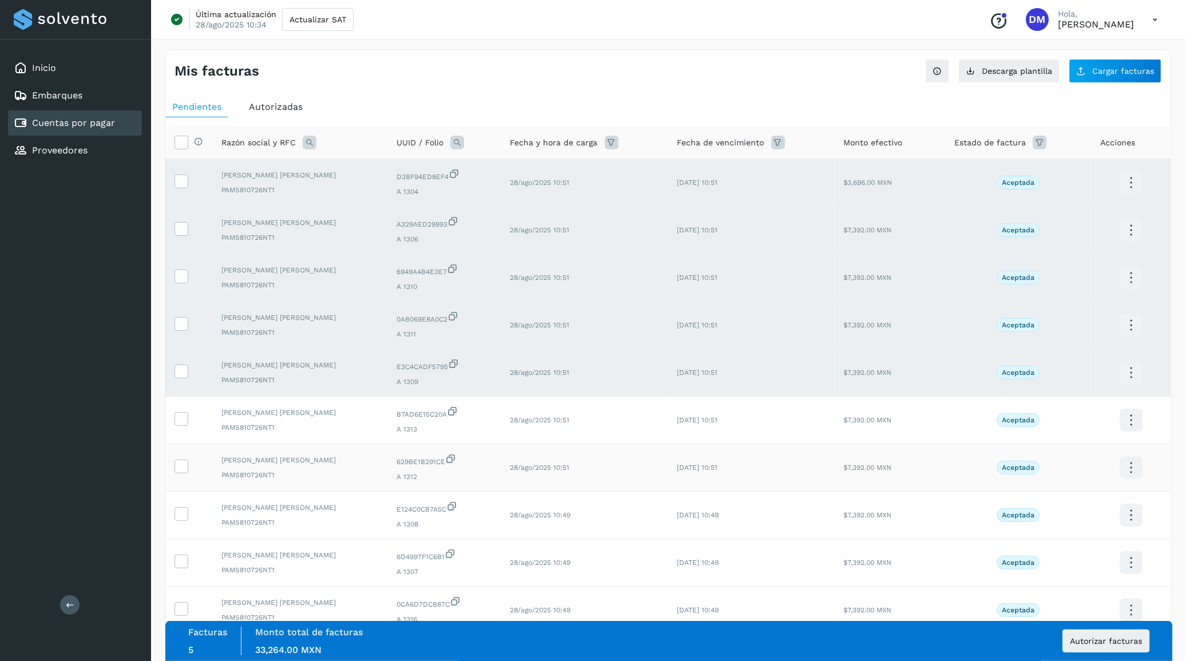
drag, startPoint x: 181, startPoint y: 419, endPoint x: 187, endPoint y: 452, distance: 33.7
click at [181, 421] on icon at bounding box center [181, 418] width 12 height 12
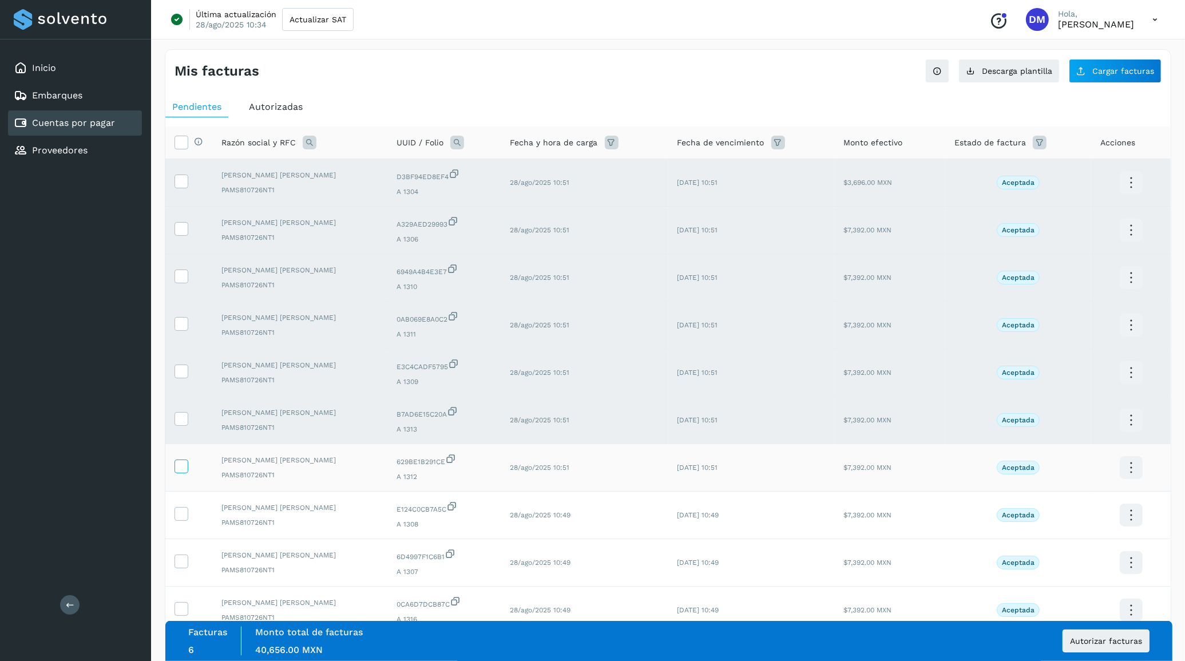
click at [183, 467] on icon at bounding box center [181, 466] width 12 height 12
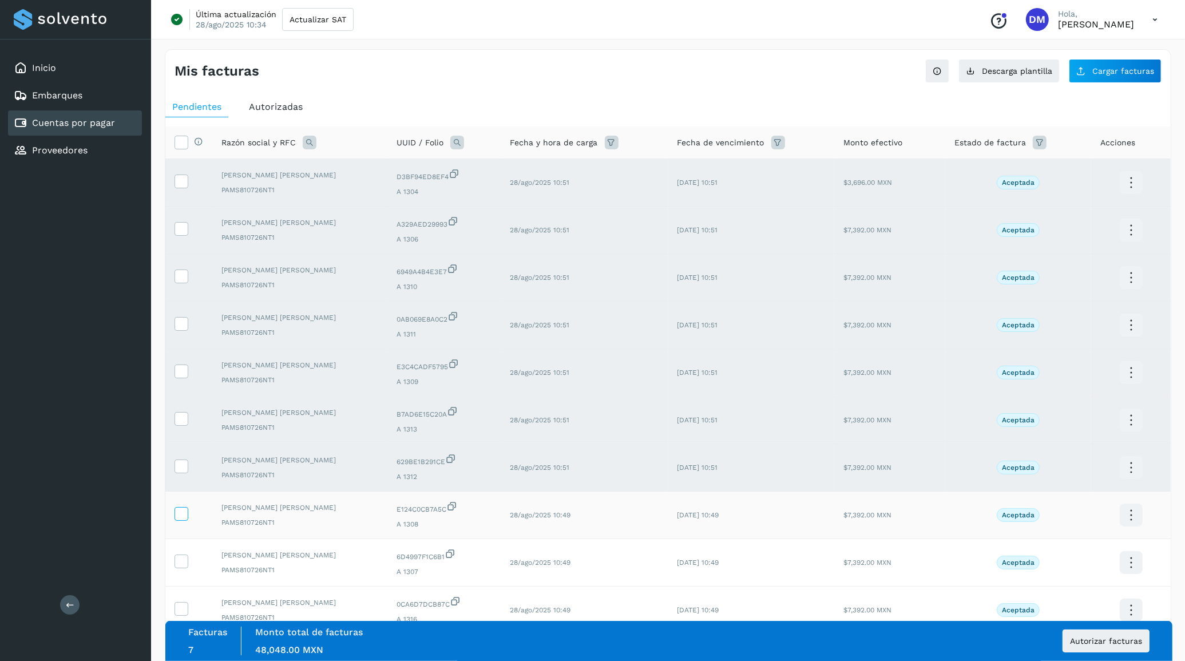
click at [184, 516] on icon at bounding box center [181, 513] width 12 height 12
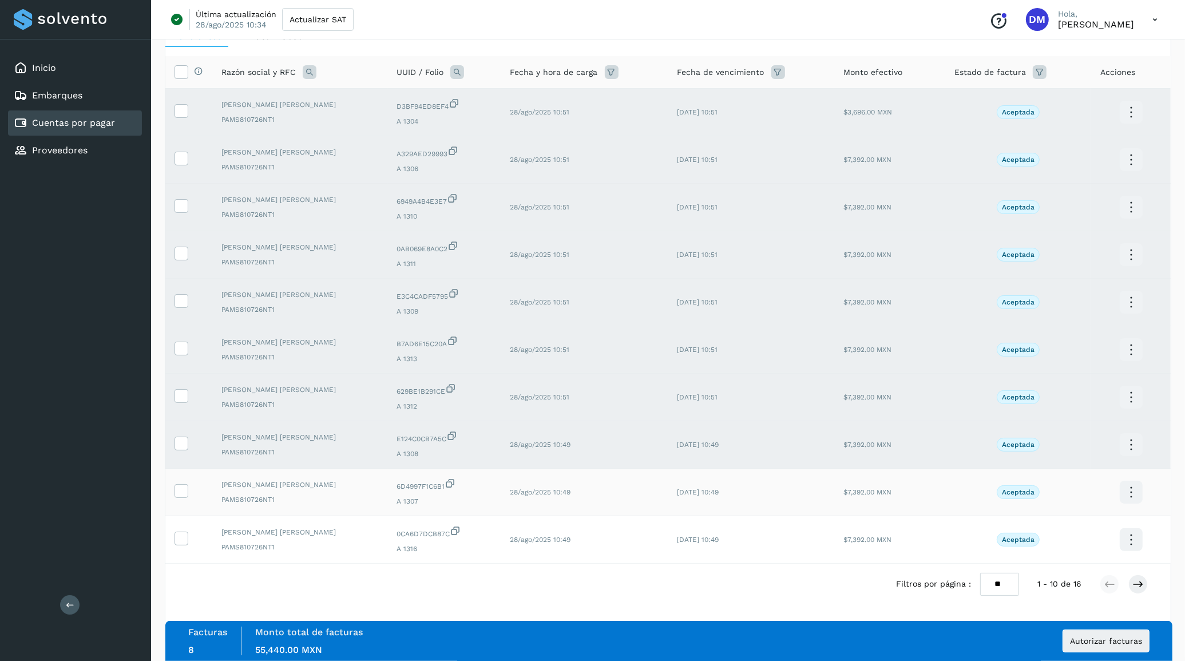
scroll to position [73, 0]
click at [180, 489] on icon at bounding box center [181, 490] width 12 height 12
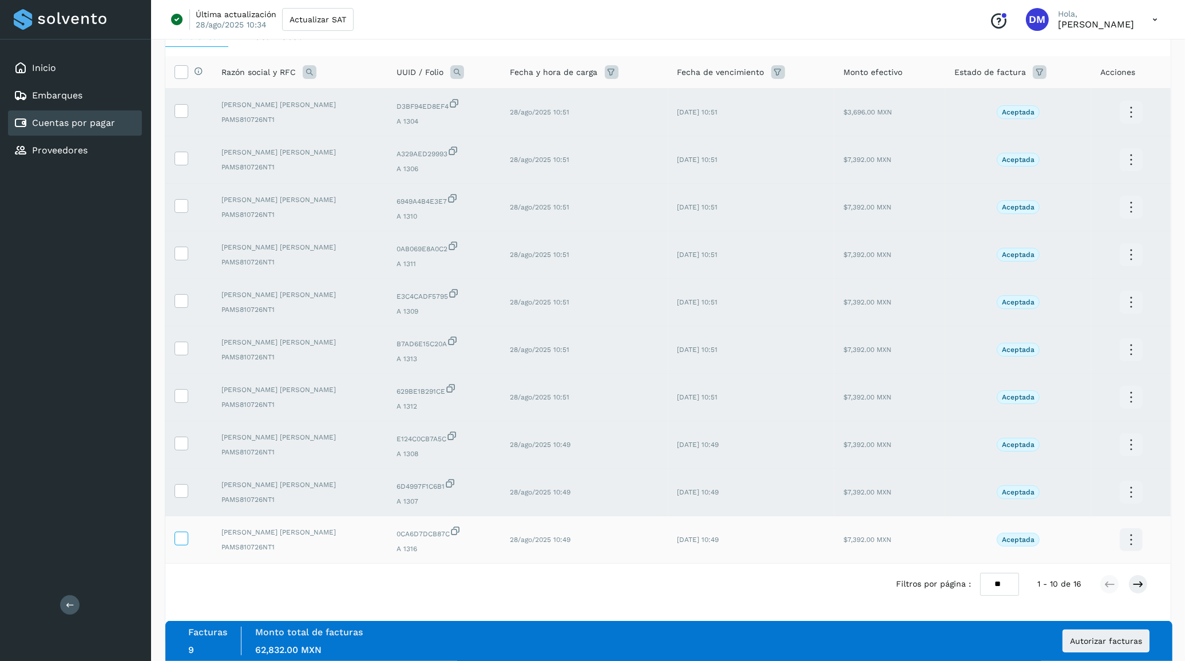
click at [181, 537] on icon at bounding box center [181, 538] width 12 height 12
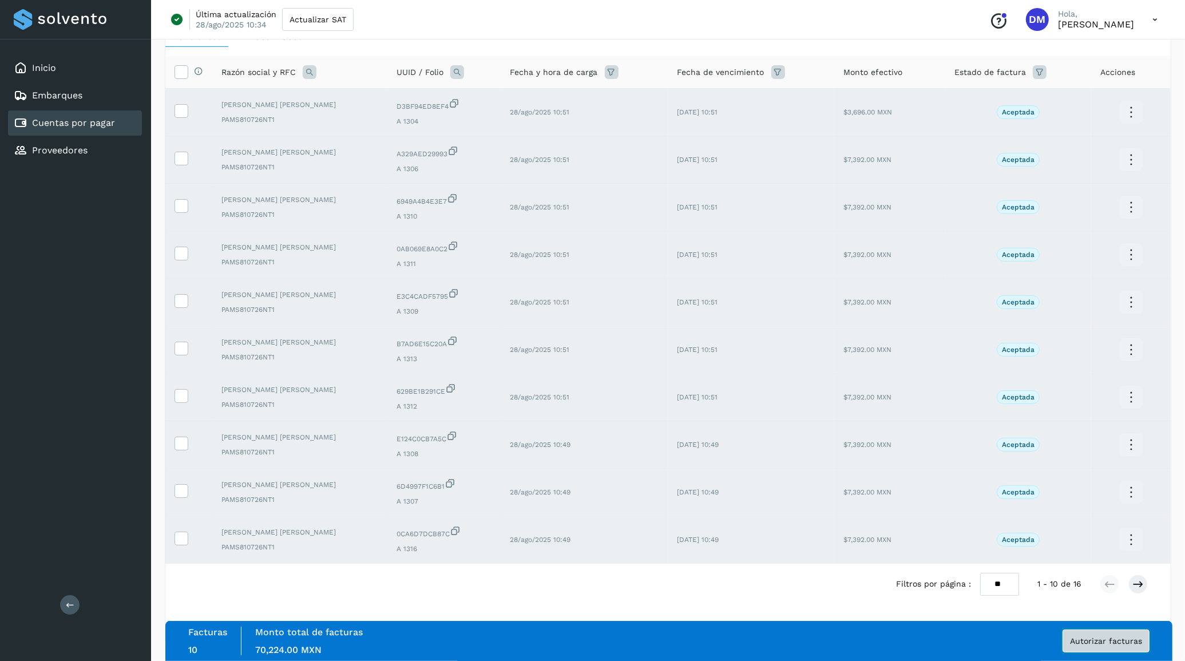
click at [1094, 650] on button "Autorizar facturas" at bounding box center [1106, 641] width 87 height 23
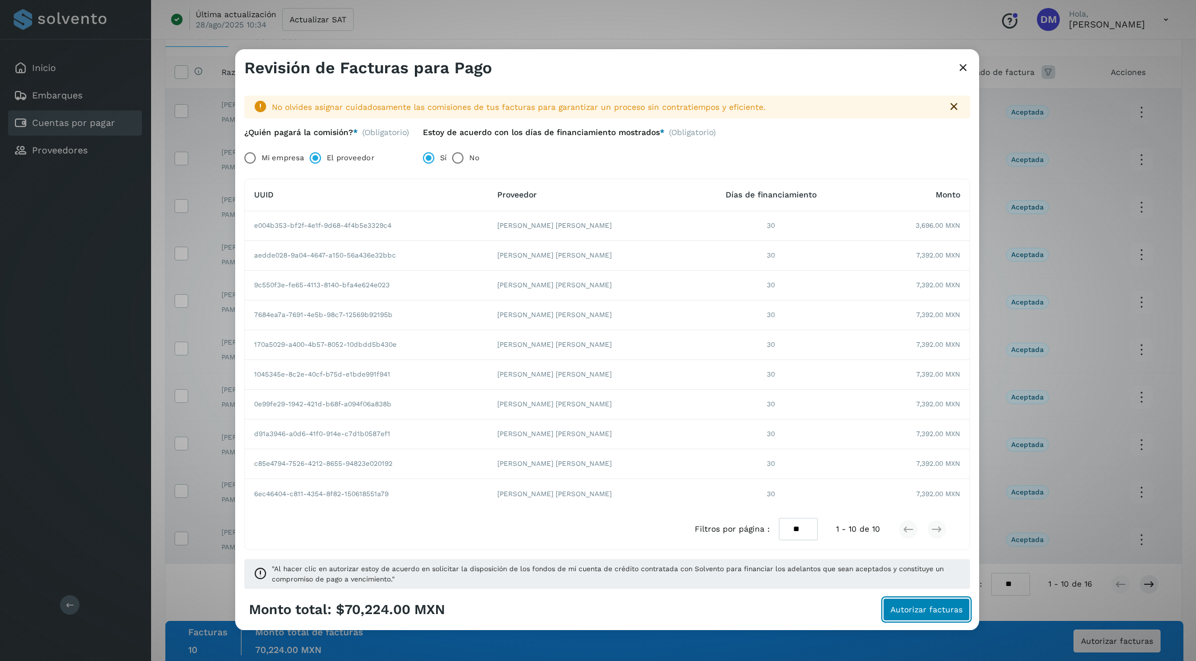
click at [909, 612] on span "Autorizar facturas" at bounding box center [927, 610] width 72 height 8
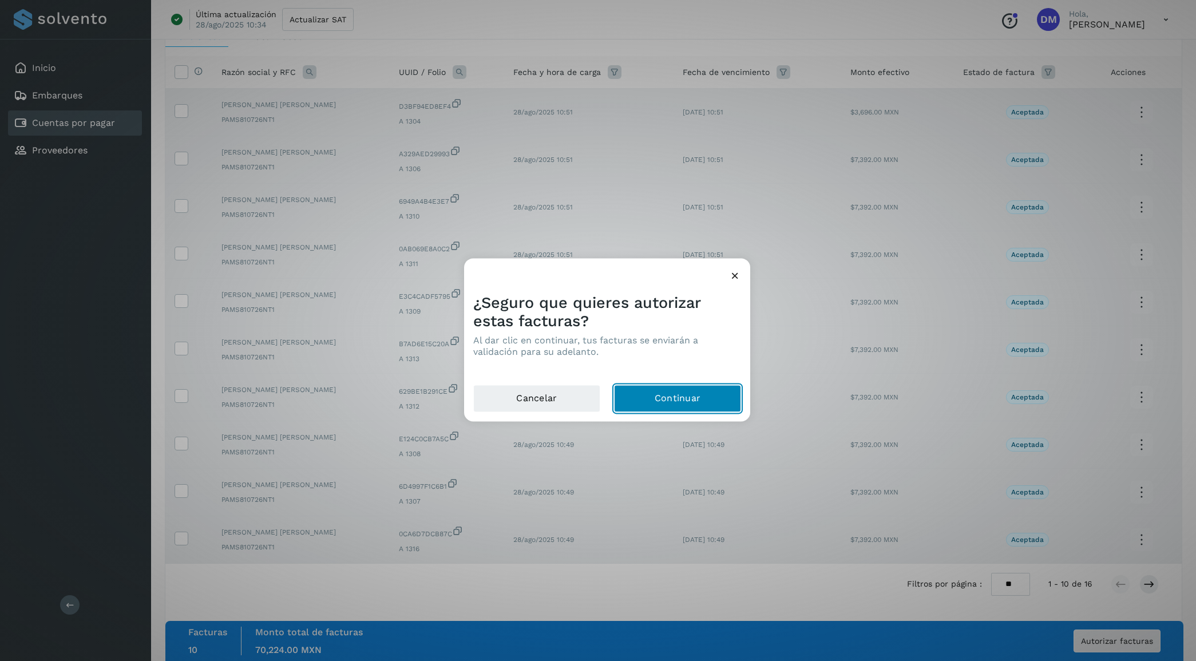
click at [667, 390] on button "Continuar" at bounding box center [677, 398] width 127 height 27
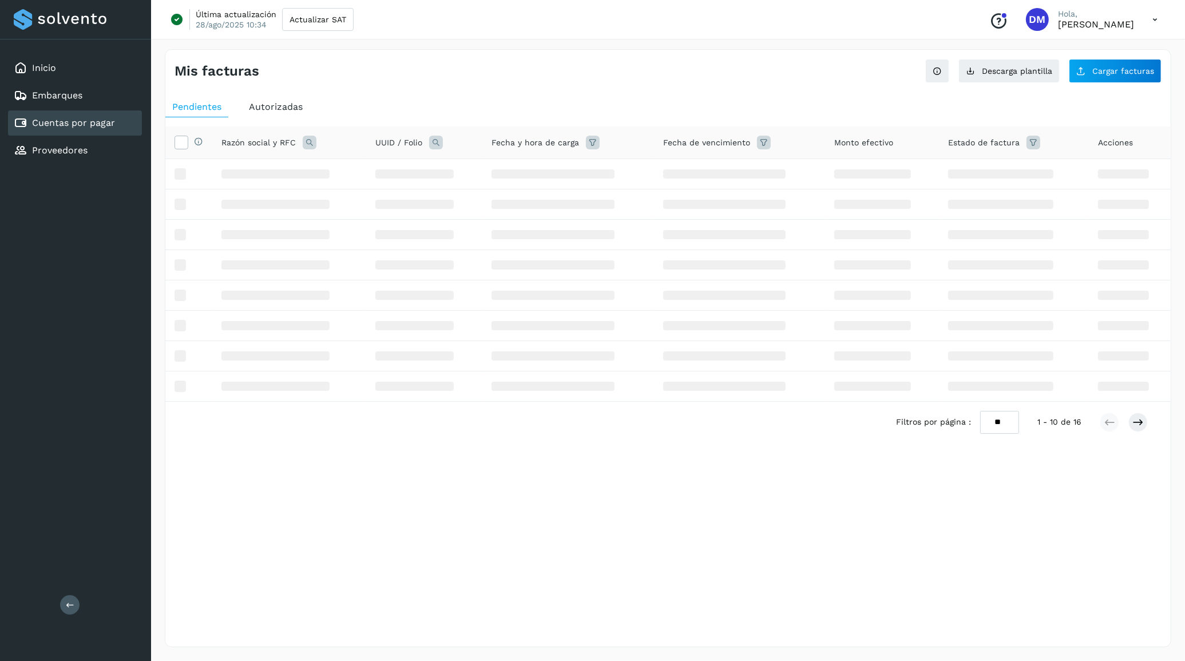
scroll to position [0, 0]
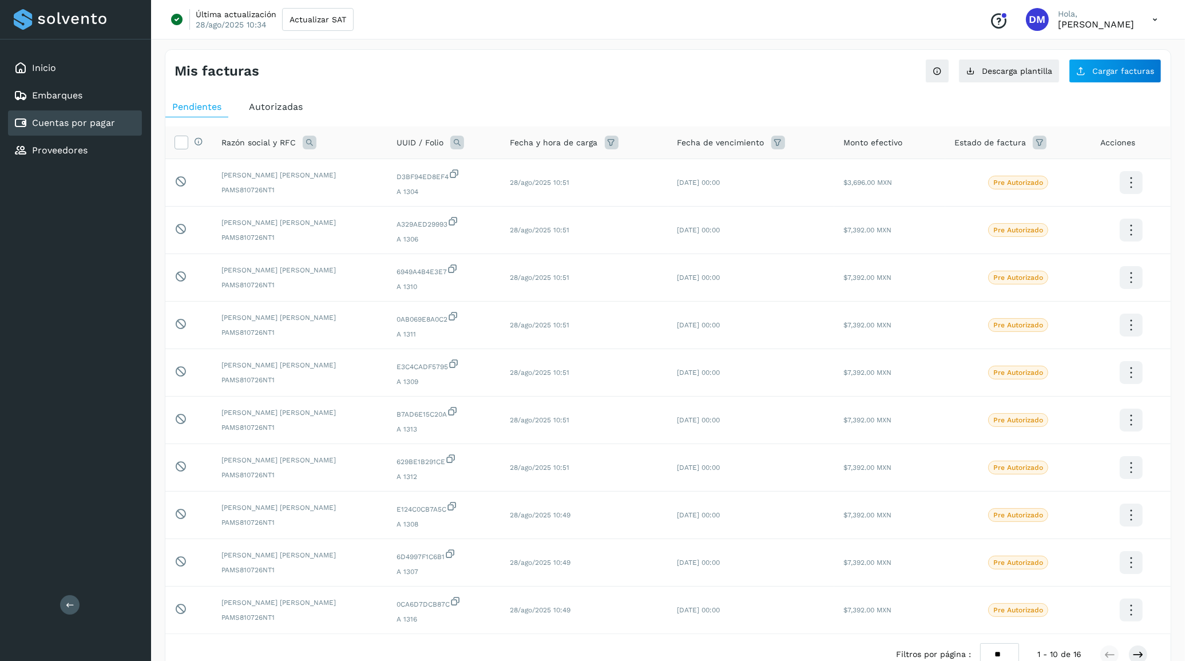
click at [93, 241] on div "Inicio Embarques Cuentas por pagar Proveedores Salir" at bounding box center [75, 330] width 151 height 661
drag, startPoint x: 67, startPoint y: 233, endPoint x: 96, endPoint y: 236, distance: 29.3
click at [67, 233] on div "Inicio Embarques Cuentas por pagar Proveedores Salir" at bounding box center [75, 330] width 151 height 661
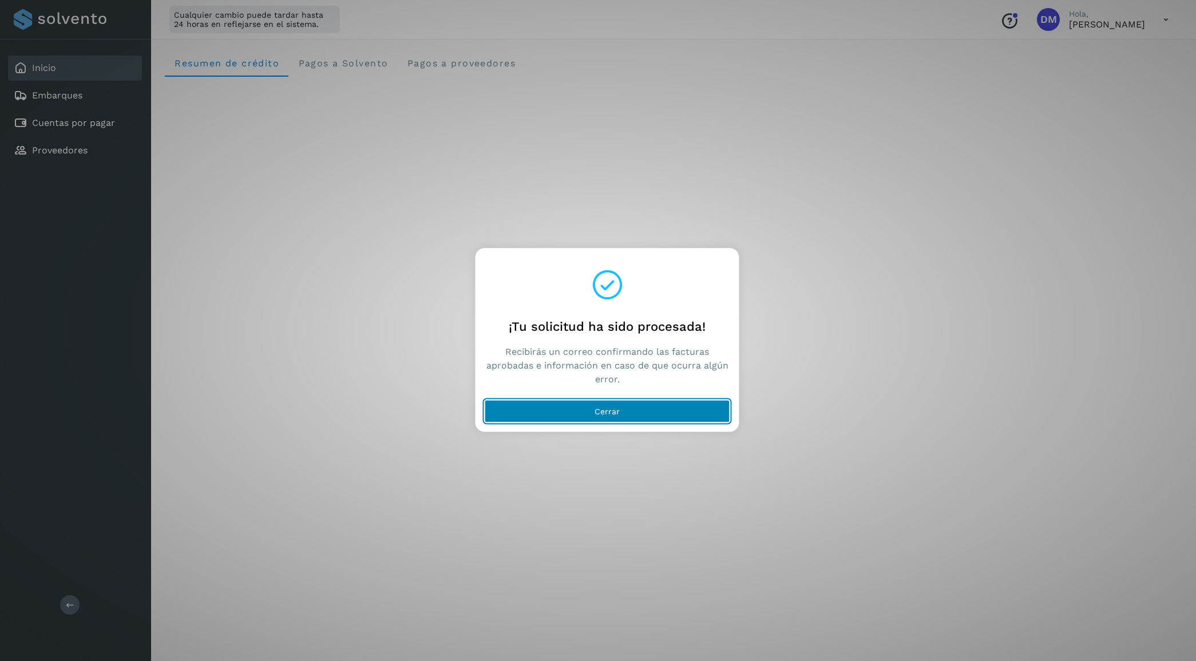
click at [596, 413] on span "Cerrar" at bounding box center [607, 411] width 25 height 8
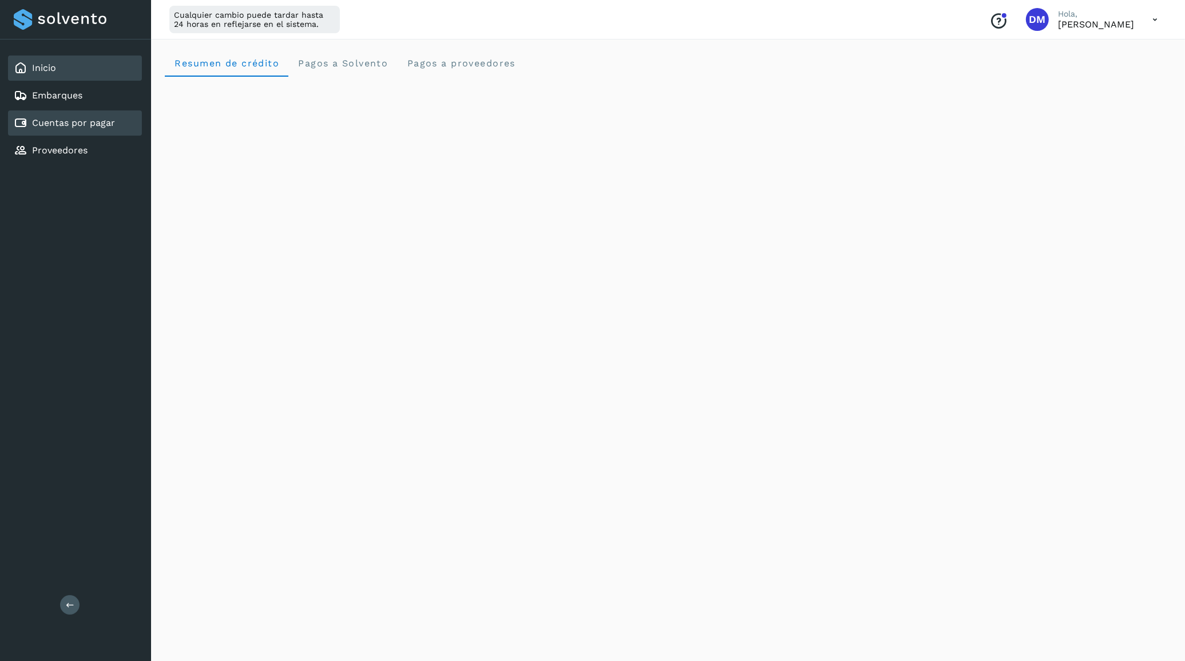
click at [98, 124] on link "Cuentas por pagar" at bounding box center [73, 122] width 83 height 11
